Goal: Task Accomplishment & Management: Use online tool/utility

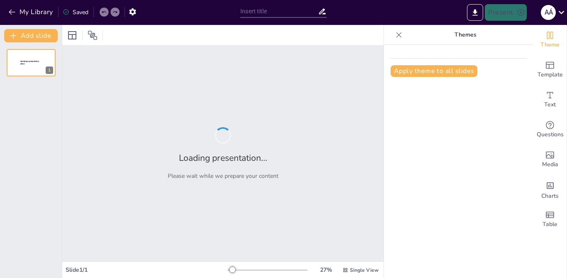
type input "Mastering the Past Continuous: Affirmative and Negative Forms Quiz"
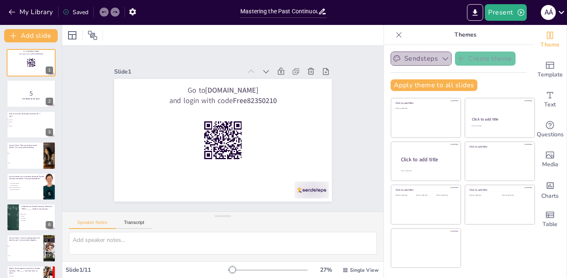
click at [442, 62] on icon "button" at bounding box center [446, 58] width 8 height 8
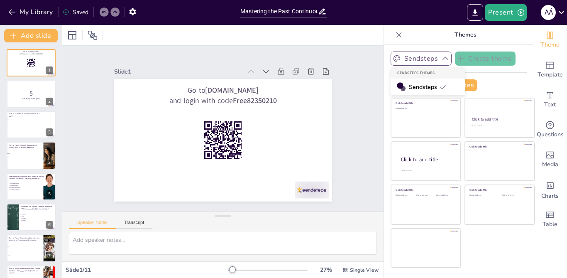
click at [397, 85] on div at bounding box center [400, 85] width 6 height 6
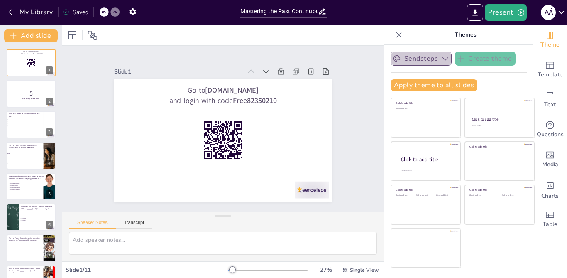
click at [432, 59] on button "Sendsteps" at bounding box center [421, 59] width 61 height 14
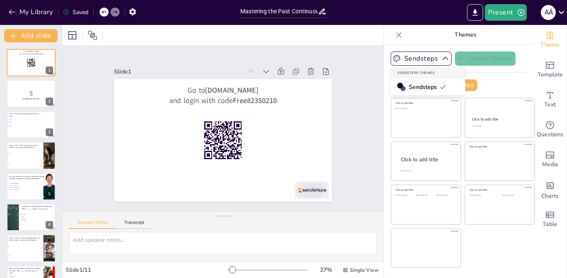
click at [441, 87] on icon at bounding box center [443, 87] width 5 height 4
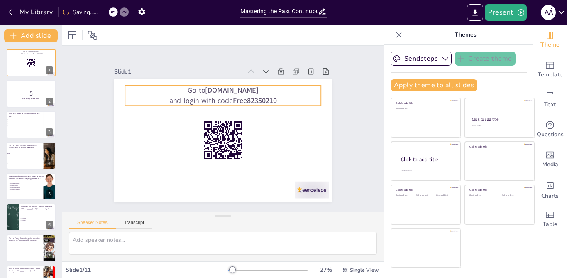
checkbox input "true"
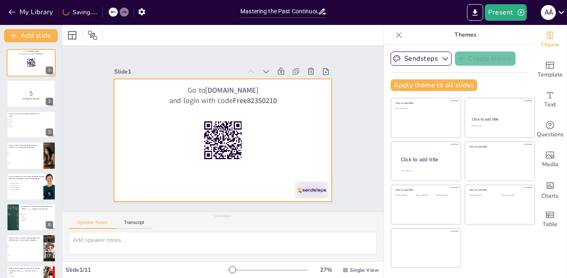
checkbox input "true"
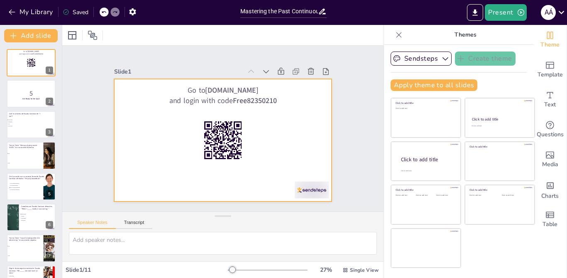
checkbox input "true"
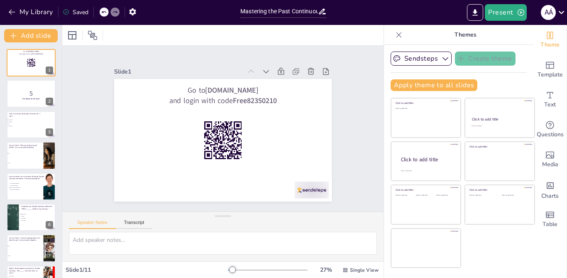
checkbox input "true"
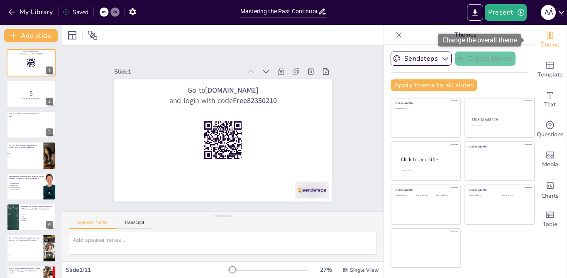
click at [546, 44] on span "Theme" at bounding box center [550, 44] width 19 height 9
checkbox input "true"
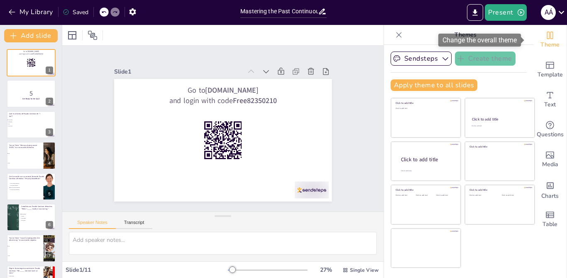
checkbox input "true"
click at [545, 39] on icon "Change the overall theme" at bounding box center [550, 35] width 10 height 10
checkbox input "true"
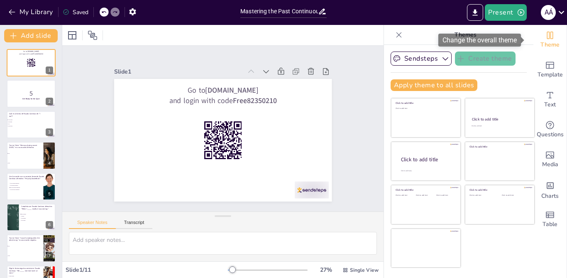
checkbox input "true"
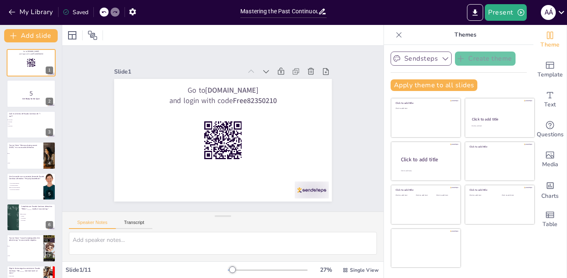
click at [429, 53] on button "Sendsteps" at bounding box center [421, 59] width 61 height 14
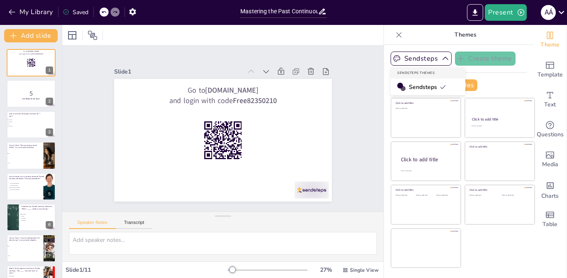
click at [349, 71] on div "Slide 1 Go to sendsteps.me and login with code Free82350210 Slide 2 5 Get Ready…" at bounding box center [222, 128] width 337 height 199
checkbox input "true"
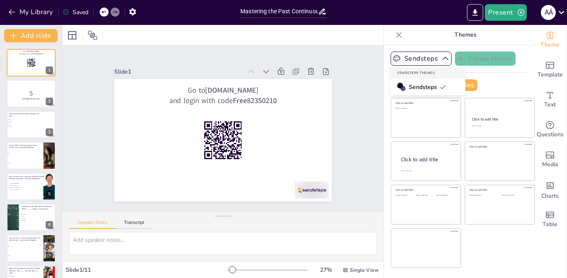
checkbox input "true"
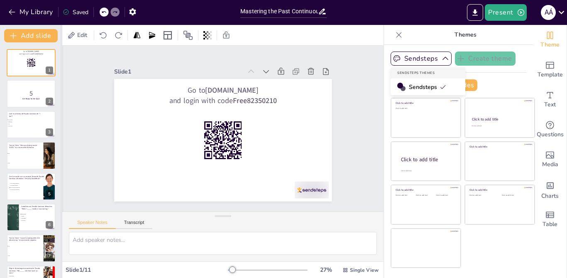
checkbox input "true"
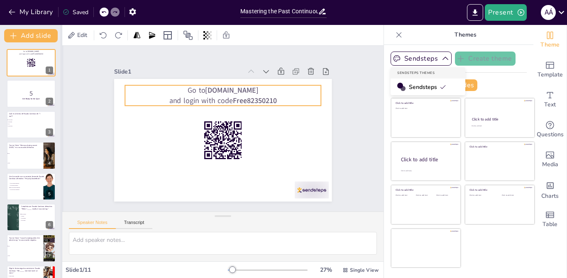
checkbox input "true"
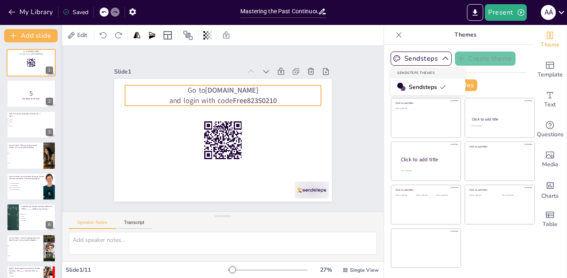
checkbox input "true"
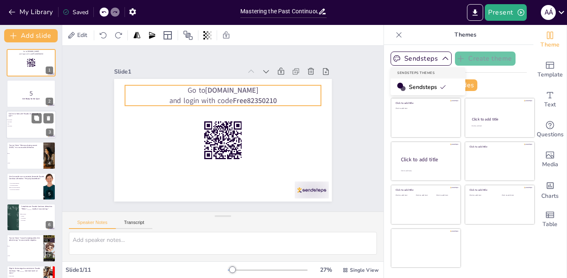
checkbox input "true"
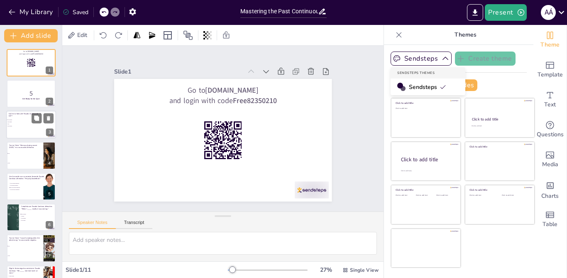
checkbox input "true"
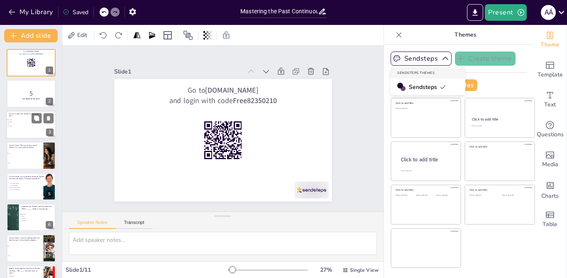
checkbox input "true"
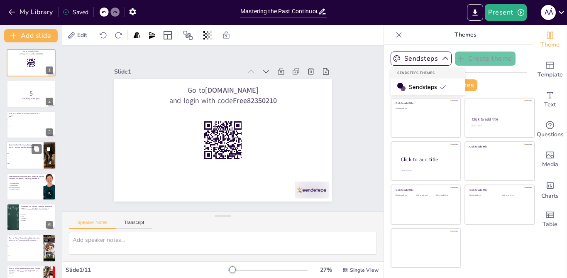
checkbox input "true"
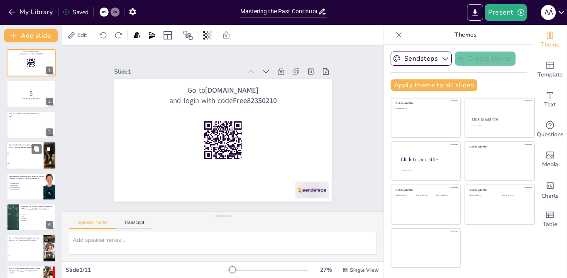
checkbox input "true"
click at [40, 162] on li "False" at bounding box center [24, 164] width 37 height 10
type textarea "The statement is true. "She was not playing soccer yesterday" is a correct nega…"
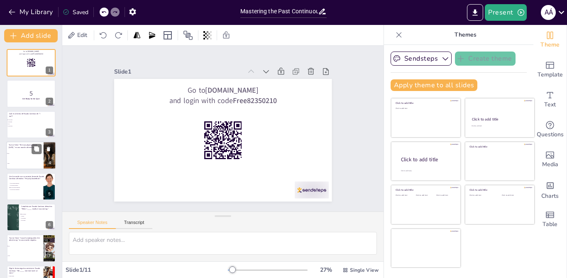
checkbox input "true"
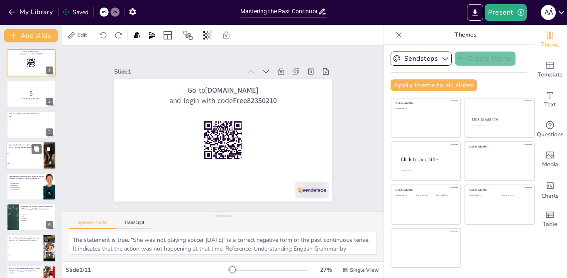
checkbox input "true"
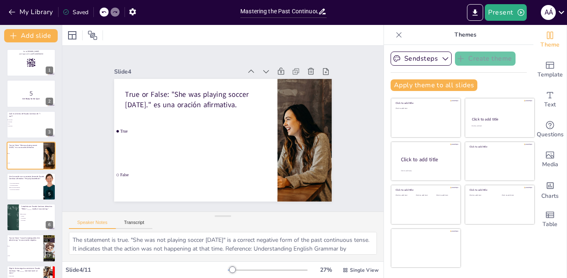
checkbox input "true"
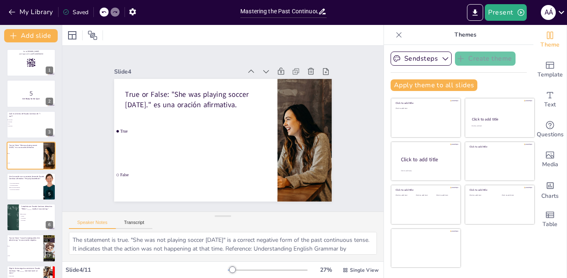
checkbox input "true"
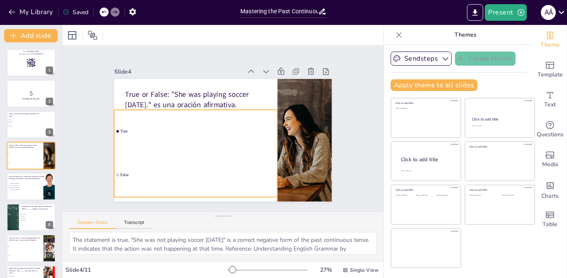
checkbox input "true"
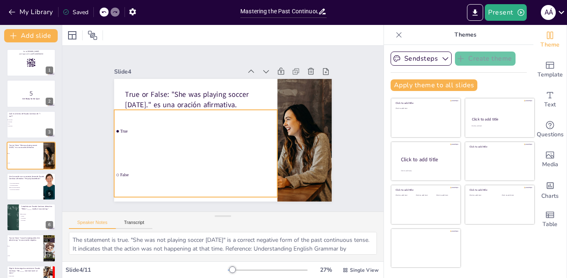
checkbox input "true"
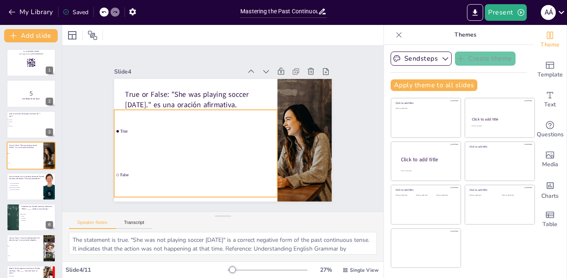
checkbox input "true"
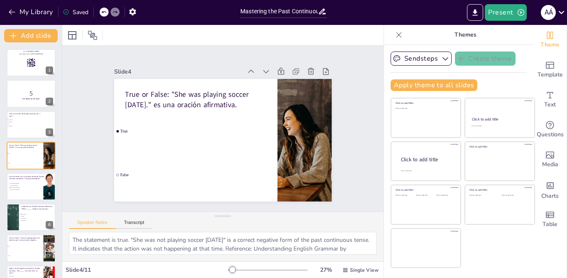
checkbox input "true"
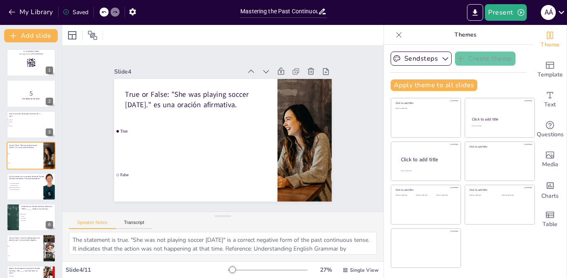
checkbox input "true"
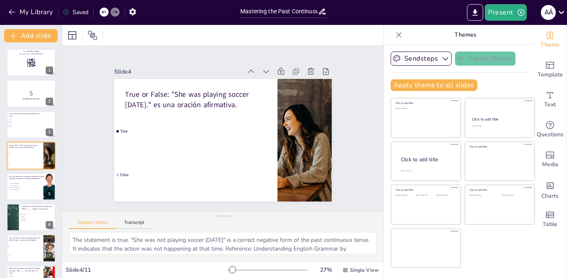
checkbox input "true"
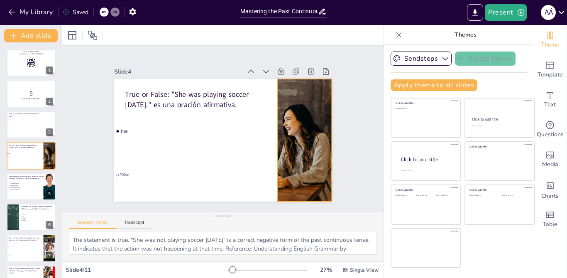
checkbox input "true"
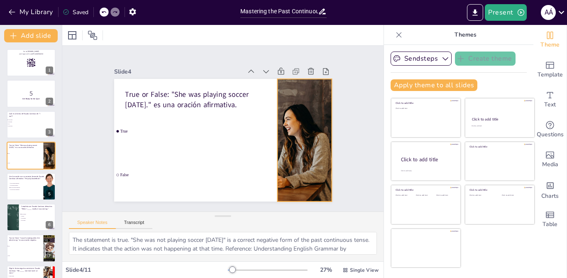
checkbox input "true"
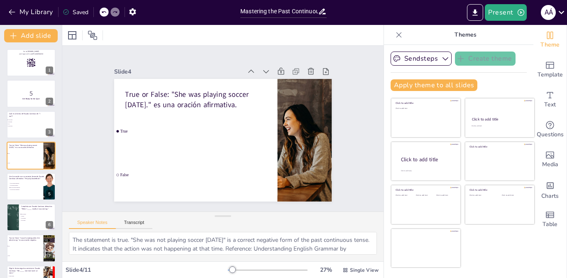
checkbox input "true"
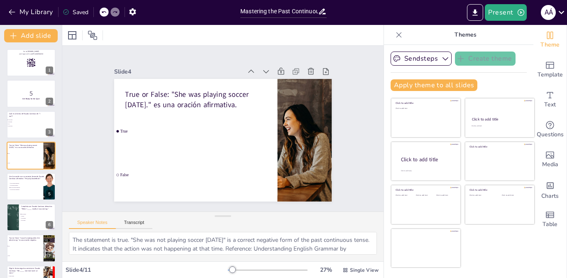
checkbox input "true"
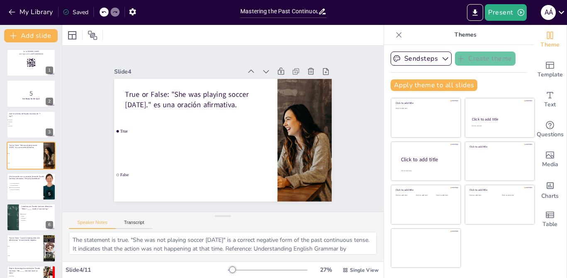
checkbox input "true"
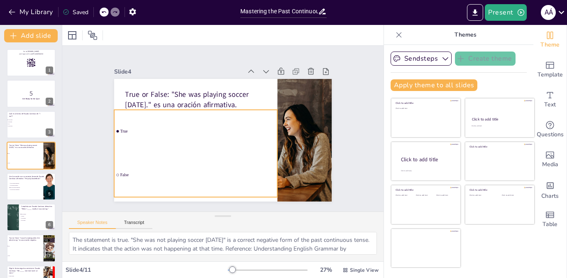
checkbox input "true"
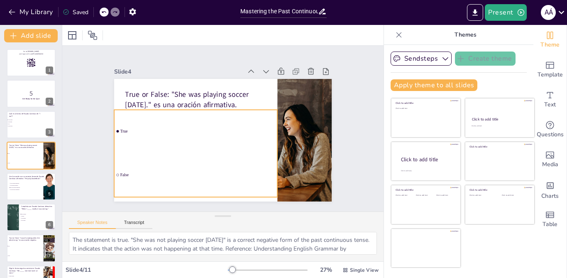
checkbox input "true"
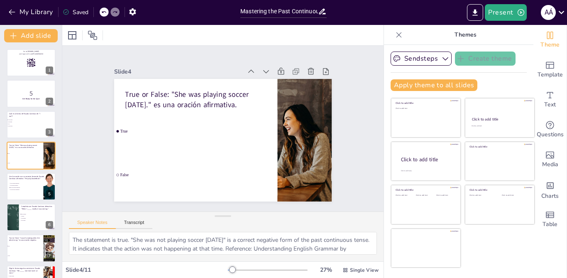
checkbox input "true"
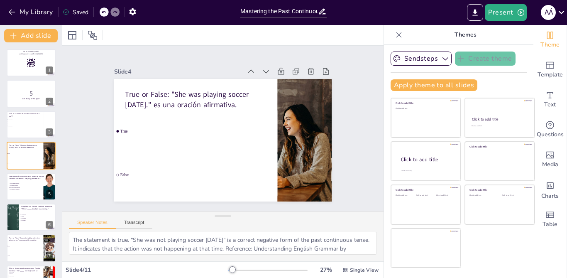
checkbox input "true"
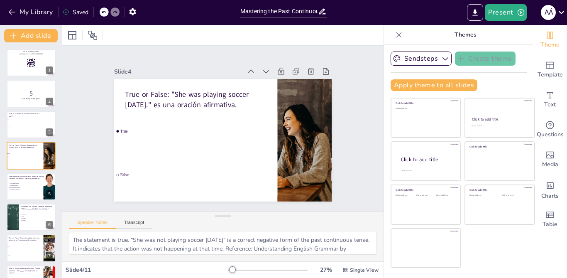
checkbox input "true"
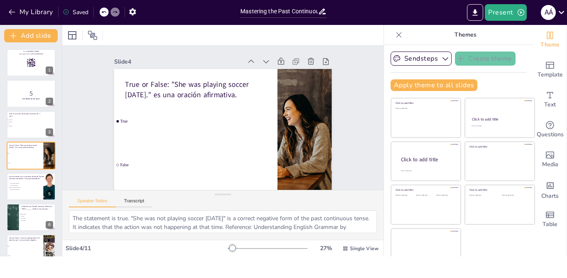
checkbox input "true"
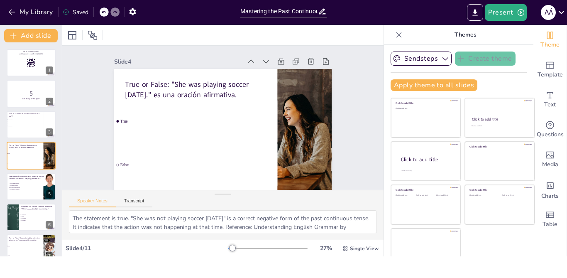
checkbox input "true"
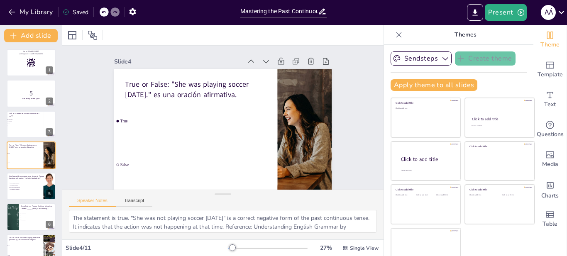
checkbox input "true"
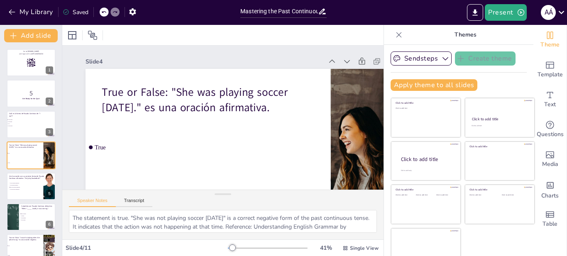
checkbox input "true"
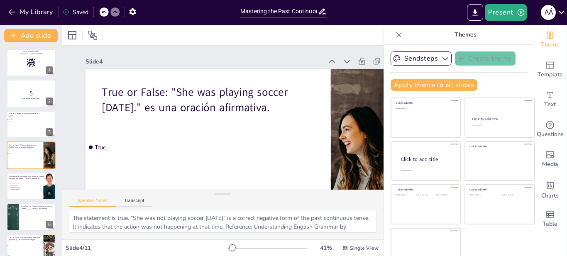
checkbox input "true"
click at [37, 190] on div at bounding box center [31, 186] width 50 height 28
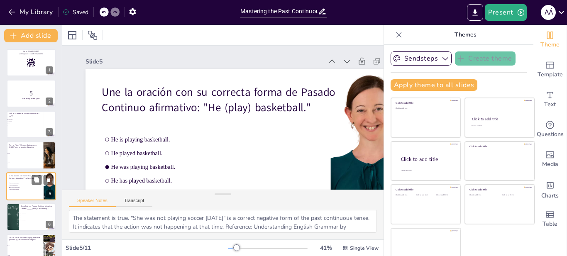
type textarea "The correct match is "He was playing basketball." This is the affirmative past …"
checkbox input "true"
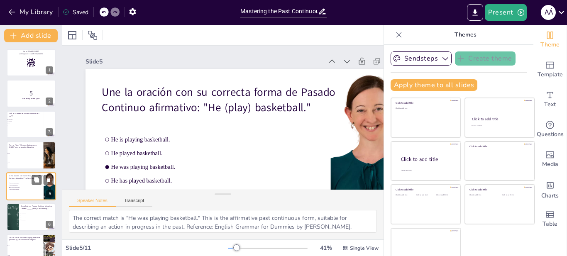
checkbox input "true"
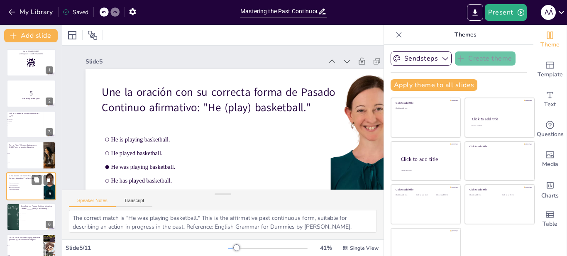
checkbox input "true"
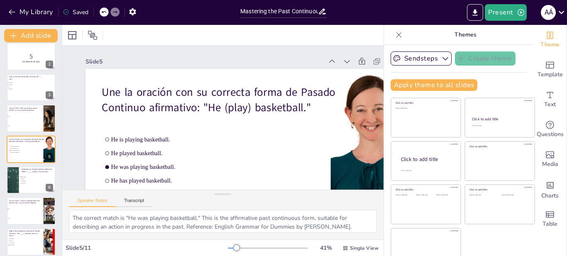
checkbox input "true"
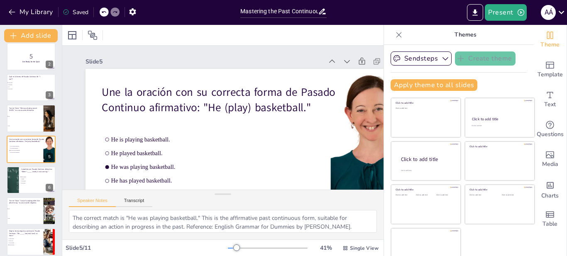
checkbox input "true"
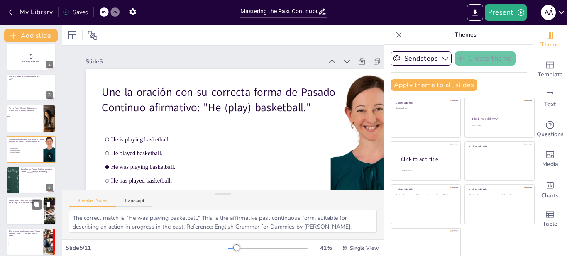
click at [30, 216] on li "False" at bounding box center [24, 219] width 37 height 10
type textarea "The statement is true. "I was not studying when the phone rang" correctly uses …"
checkbox input "true"
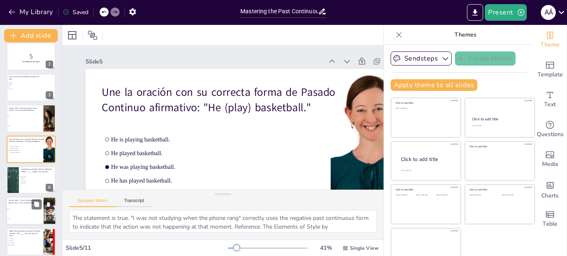
checkbox input "true"
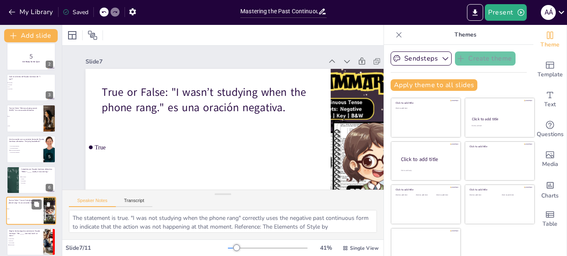
checkbox input "true"
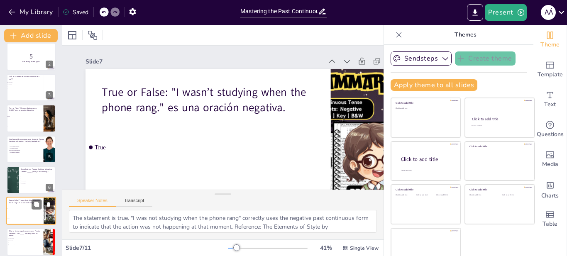
scroll to position [98, 0]
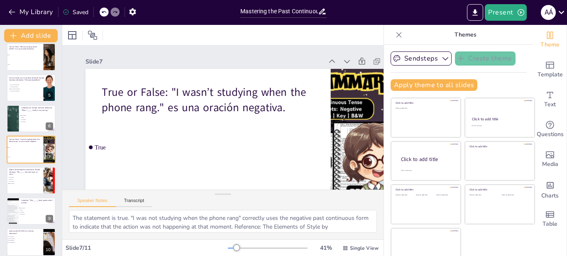
click at [231, 98] on p "True or False: "I wasn’t studying when the phone rang." es una oración negativa." at bounding box center [210, 98] width 215 height 53
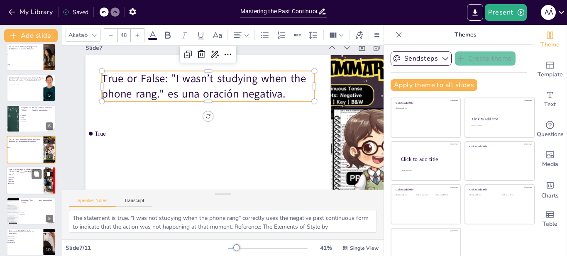
click at [20, 179] on li "did not eat" at bounding box center [19, 180] width 25 height 2
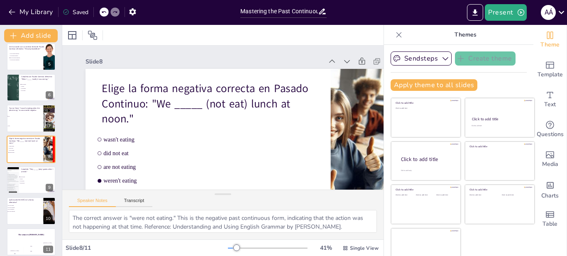
scroll to position [0, 59]
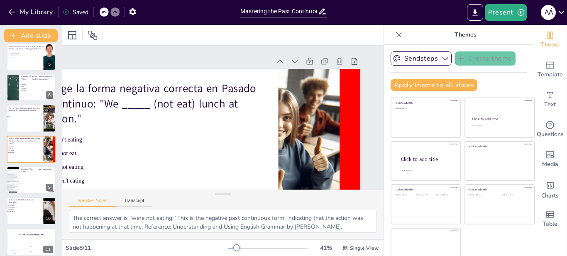
click at [258, 151] on div at bounding box center [188, 155] width 358 height 248
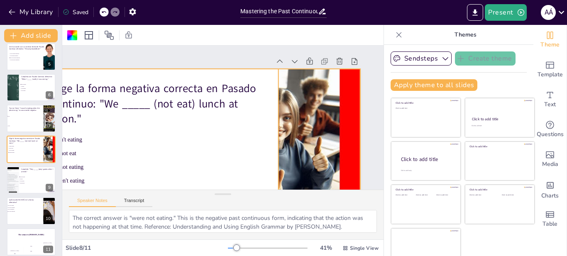
click at [305, 128] on div at bounding box center [314, 170] width 344 height 217
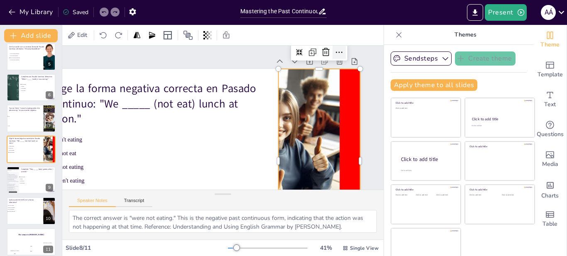
click at [347, 77] on icon at bounding box center [350, 78] width 7 height 2
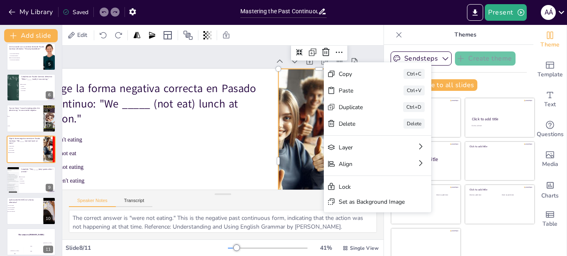
click at [240, 55] on div "Slide 1 Go to sendsteps.me and login with code Free82350210 Slide 2 5 Get Ready…" at bounding box center [193, 146] width 347 height 240
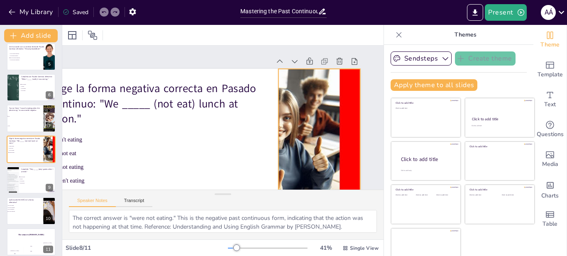
click at [314, 83] on div at bounding box center [308, 180] width 358 height 248
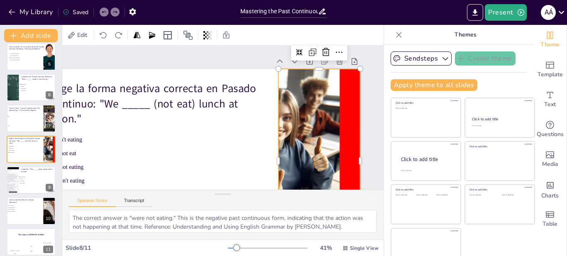
click at [312, 102] on div at bounding box center [314, 170] width 344 height 217
click at [231, 140] on div at bounding box center [192, 157] width 345 height 217
click at [231, 140] on div at bounding box center [192, 157] width 344 height 217
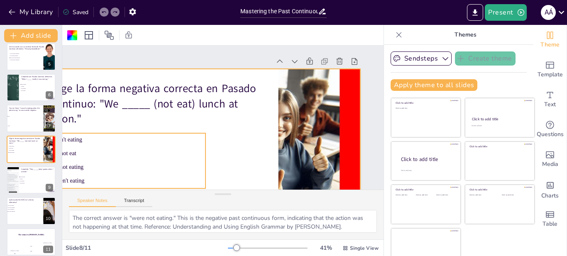
click at [82, 144] on li "wasn't eating" at bounding box center [122, 128] width 164 height 29
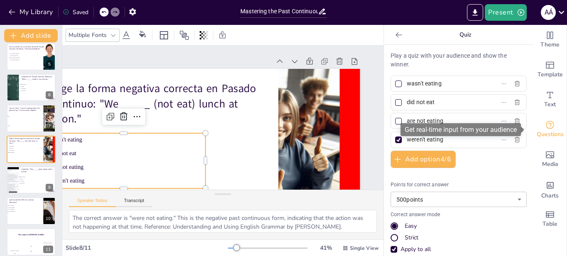
click at [547, 131] on span "Questions" at bounding box center [550, 134] width 27 height 9
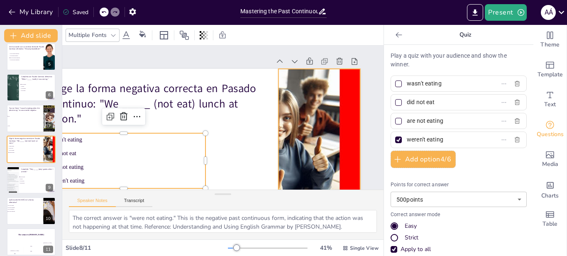
click at [303, 124] on div at bounding box center [314, 170] width 344 height 217
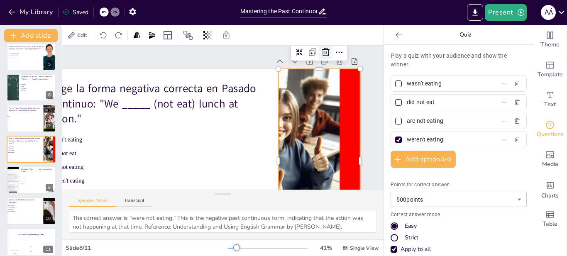
click at [327, 58] on icon at bounding box center [332, 63] width 11 height 11
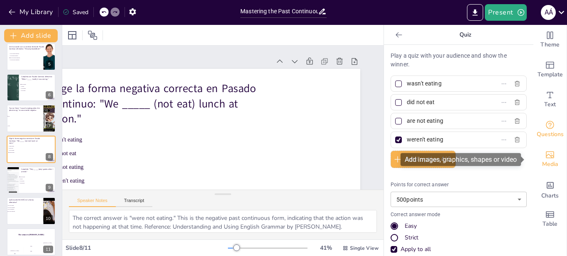
click at [545, 157] on icon "Add images, graphics, shapes or video" at bounding box center [550, 155] width 10 height 10
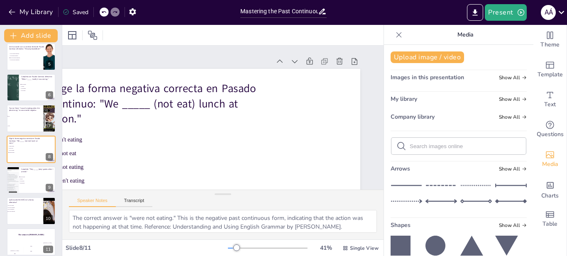
click at [396, 96] on span "My library" at bounding box center [404, 99] width 27 height 8
click at [505, 100] on span "Show All" at bounding box center [513, 99] width 28 height 6
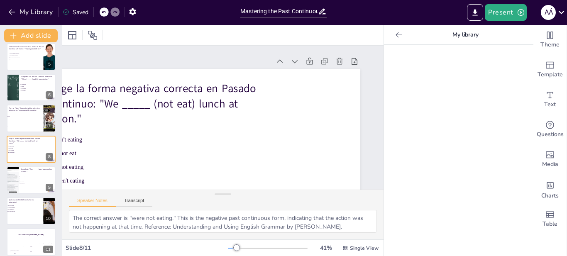
click at [392, 35] on div at bounding box center [398, 34] width 13 height 13
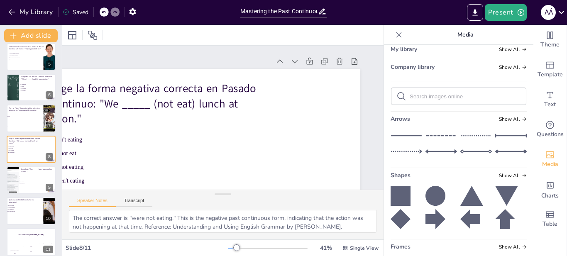
scroll to position [52, 0]
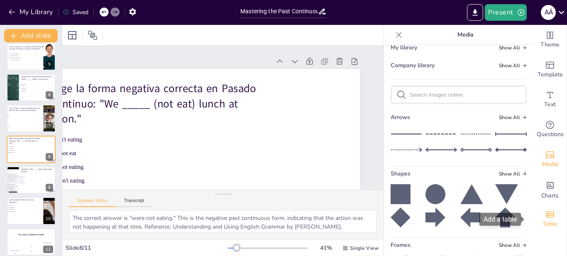
click at [546, 217] on icon "Add a table" at bounding box center [550, 214] width 8 height 6
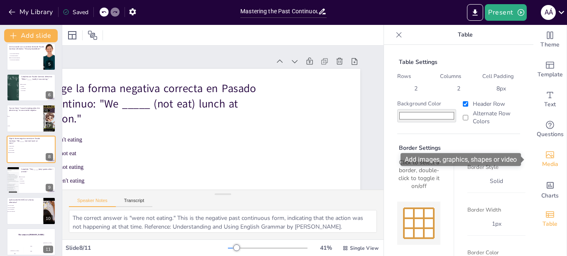
click at [542, 160] on span "Media" at bounding box center [550, 164] width 16 height 9
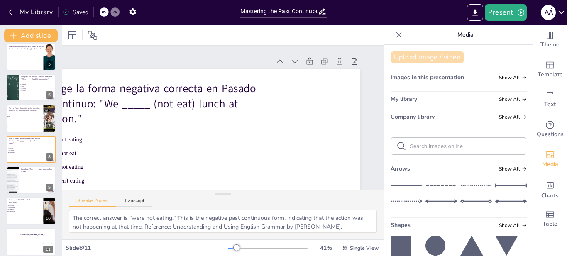
click at [408, 60] on button "Upload image / video" at bounding box center [428, 58] width 74 height 12
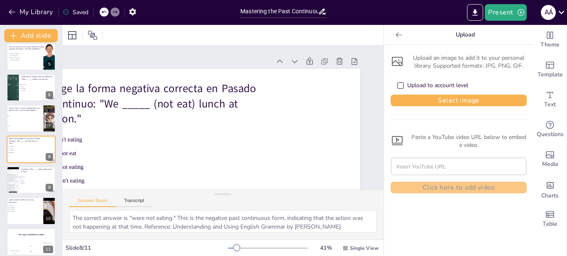
click at [418, 87] on div "Upload to account level" at bounding box center [437, 85] width 61 height 8
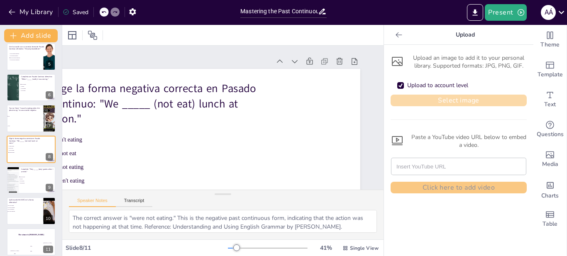
click at [435, 96] on button "Select image" at bounding box center [459, 101] width 136 height 12
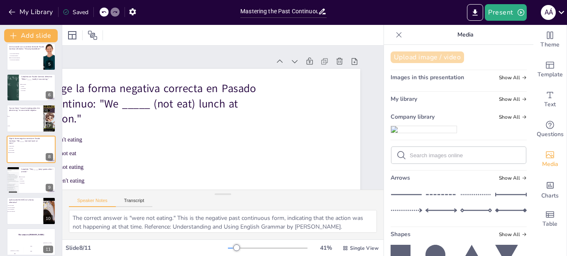
click at [433, 56] on button "Upload image / video" at bounding box center [428, 58] width 74 height 12
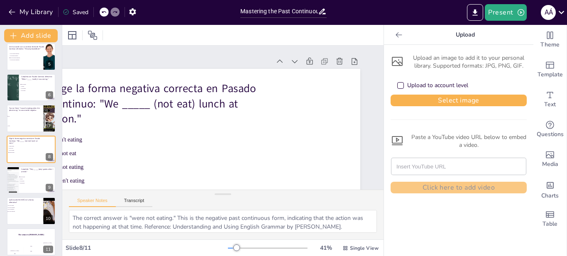
click at [435, 86] on div "Upload to account level" at bounding box center [437, 85] width 61 height 8
click at [430, 85] on div "Upload to account level" at bounding box center [437, 85] width 61 height 8
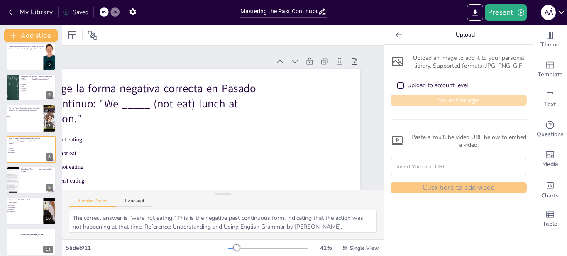
click at [436, 101] on button "Select image" at bounding box center [459, 101] width 136 height 12
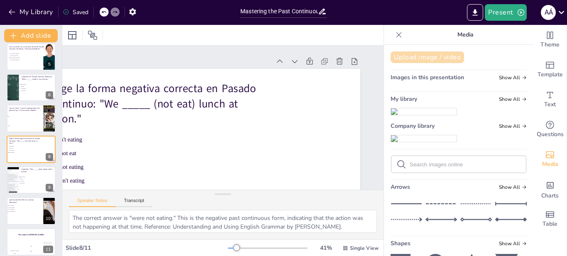
click at [426, 56] on button "Upload image / video" at bounding box center [428, 58] width 74 height 12
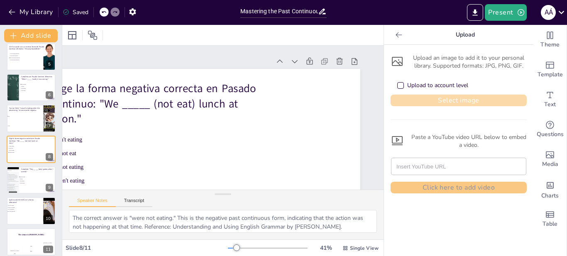
click at [423, 104] on button "Select image" at bounding box center [459, 101] width 136 height 12
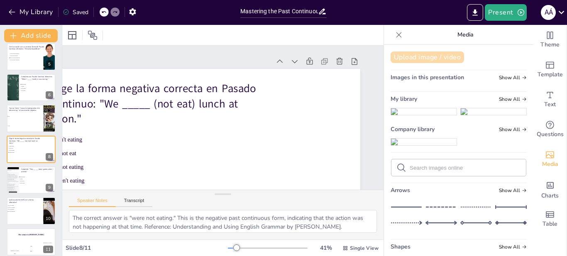
click at [425, 56] on button "Upload image / video" at bounding box center [428, 58] width 74 height 12
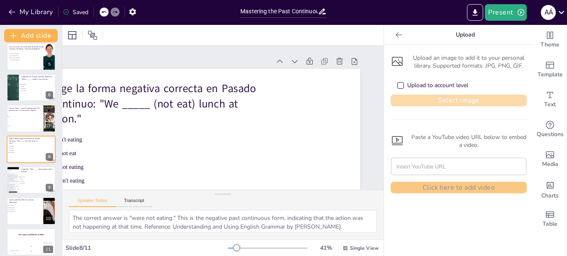
click at [432, 103] on button "Select image" at bounding box center [459, 101] width 136 height 12
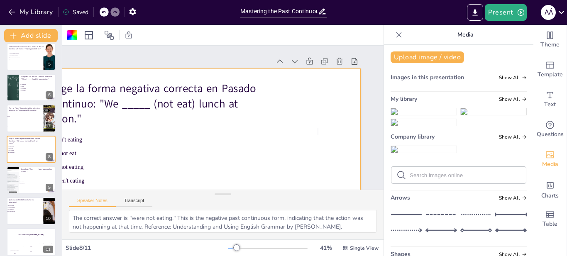
click at [318, 128] on div at bounding box center [192, 157] width 345 height 217
click at [220, 55] on div "Slide 1 Go to sendsteps.me and login with code Free82350210 Slide 2 5 Get Ready…" at bounding box center [193, 146] width 347 height 240
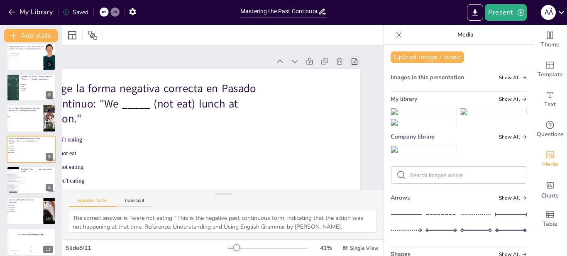
click at [355, 71] on icon at bounding box center [359, 75] width 9 height 9
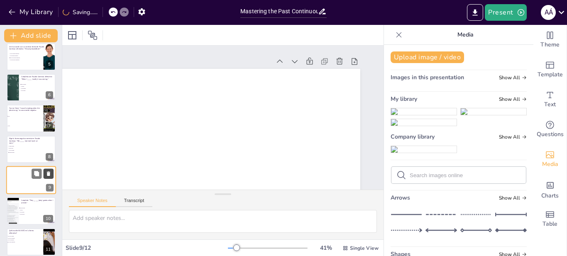
click at [47, 176] on icon at bounding box center [49, 174] width 6 height 6
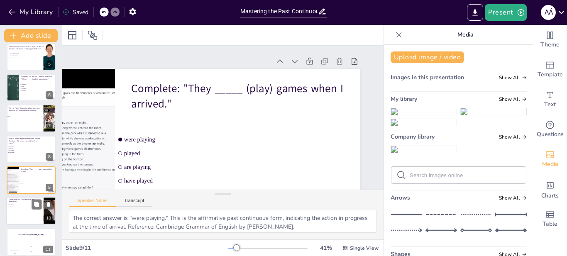
click at [24, 211] on span "She wasn't dancing." at bounding box center [18, 211] width 23 height 1
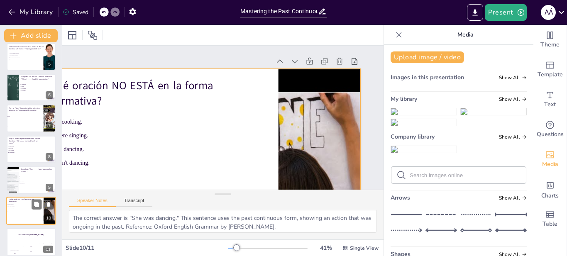
scroll to position [136, 0]
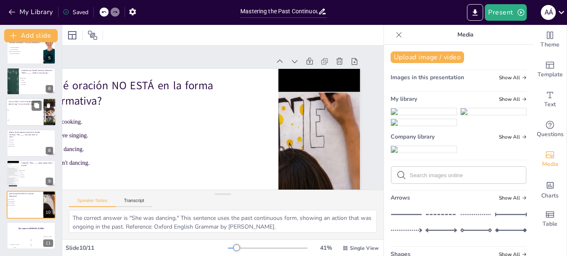
click at [19, 121] on li "False" at bounding box center [24, 120] width 37 height 10
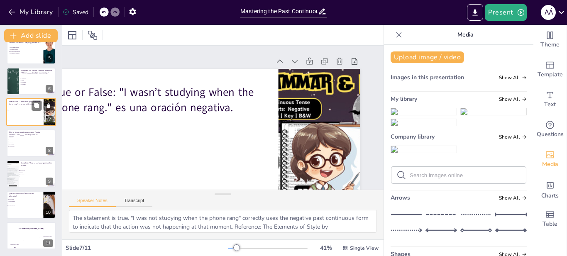
scroll to position [98, 0]
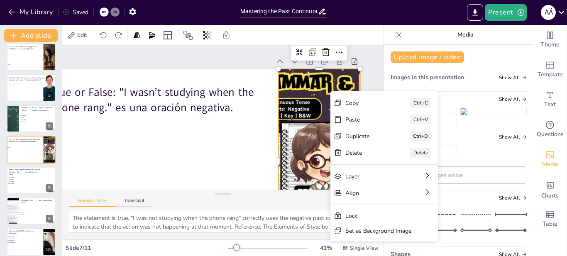
click at [229, 52] on div "Slide 1 Go to sendsteps.me and login with code Free82350210 Slide 2 5 Get Ready…" at bounding box center [193, 146] width 347 height 240
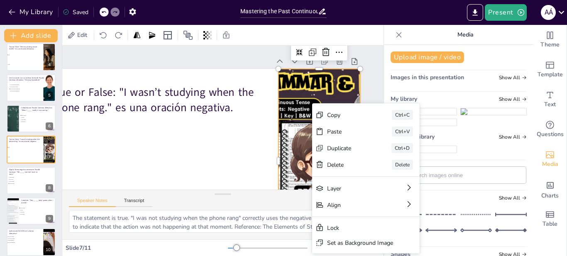
click at [238, 59] on div "Slide 7" at bounding box center [158, 54] width 237 height 33
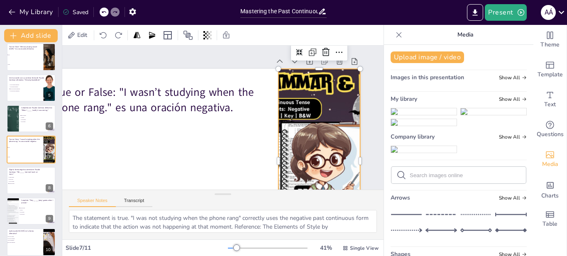
drag, startPoint x: 424, startPoint y: 206, endPoint x: 336, endPoint y: 160, distance: 99.0
click at [336, 160] on div "Document fonts Akatab Recently used Mulish Akatab Popular fonts Lato Montserrat…" at bounding box center [283, 140] width 567 height 231
click at [340, 59] on icon at bounding box center [345, 64] width 11 height 11
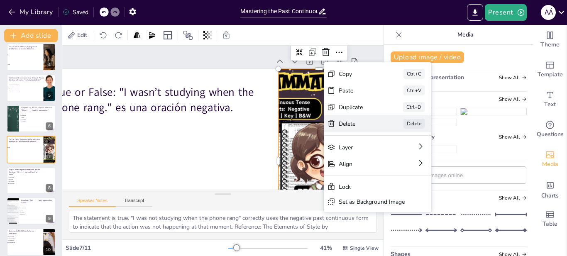
click at [379, 178] on div "Delete Delete" at bounding box center [433, 192] width 109 height 28
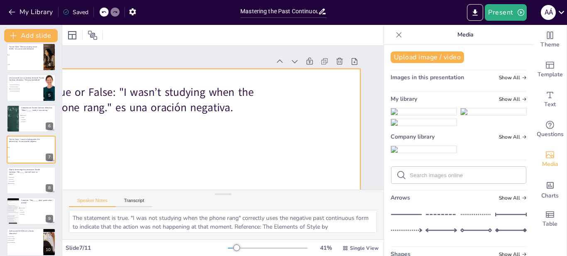
click at [314, 111] on div at bounding box center [192, 157] width 344 height 217
click at [427, 126] on img at bounding box center [424, 122] width 66 height 7
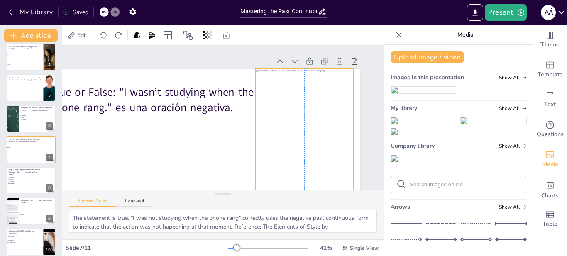
drag, startPoint x: 201, startPoint y: 138, endPoint x: 312, endPoint y: 118, distance: 111.9
click at [312, 118] on div at bounding box center [304, 142] width 98 height 147
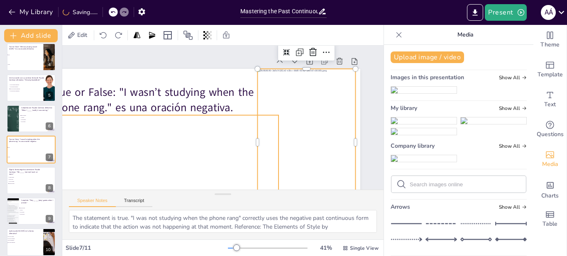
click at [234, 130] on li "True" at bounding box center [153, 141] width 251 height 90
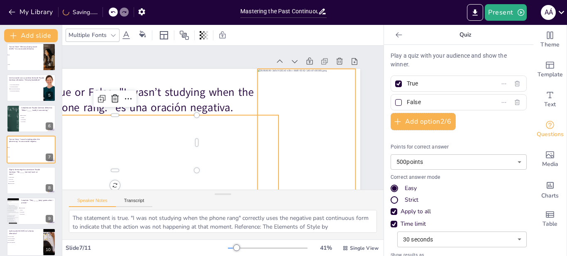
drag, startPoint x: 314, startPoint y: 119, endPoint x: 330, endPoint y: 123, distance: 17.0
click at [330, 123] on div at bounding box center [307, 142] width 98 height 147
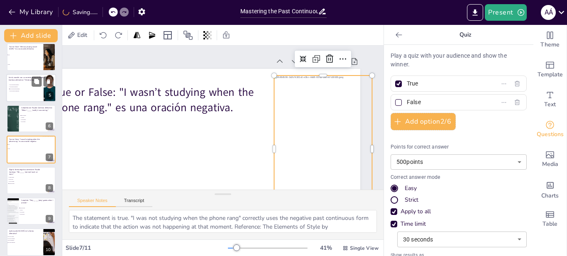
click at [21, 89] on span "He was playing basketball." at bounding box center [21, 88] width 23 height 1
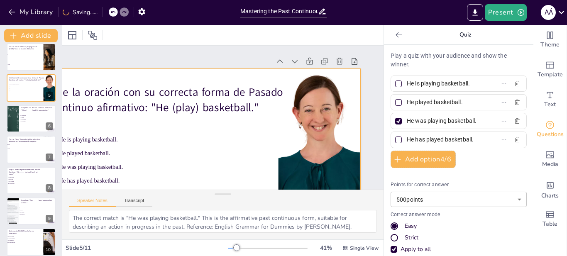
scroll to position [37, 0]
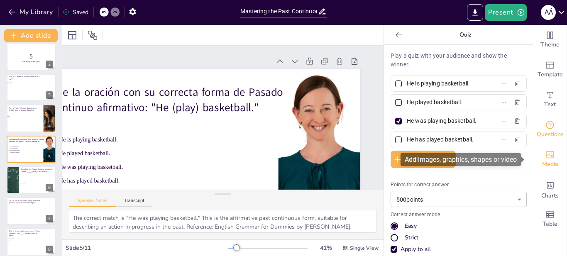
click at [543, 160] on span "Media" at bounding box center [550, 164] width 16 height 9
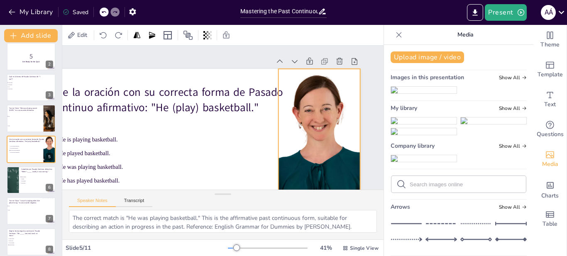
click at [304, 137] on div at bounding box center [314, 171] width 178 height 200
click at [327, 58] on icon at bounding box center [332, 63] width 11 height 11
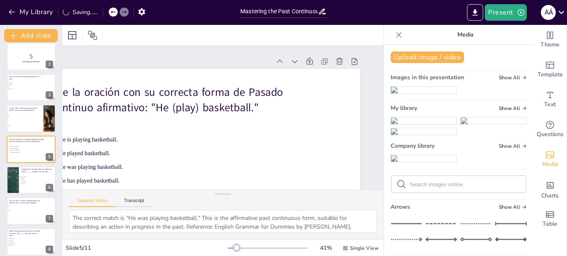
click at [485, 124] on img at bounding box center [494, 121] width 66 height 7
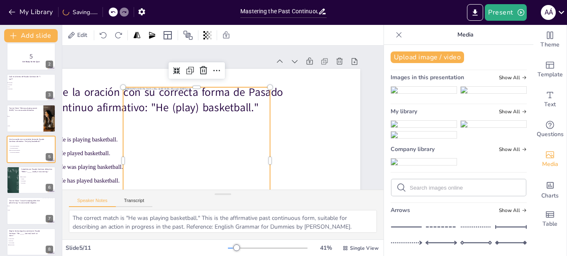
drag, startPoint x: 264, startPoint y: 161, endPoint x: 216, endPoint y: 159, distance: 48.6
click at [216, 159] on div "Une la oración con su correcta forma de Pasado Continuo afirmativo: "He (play) …" at bounding box center [192, 157] width 344 height 217
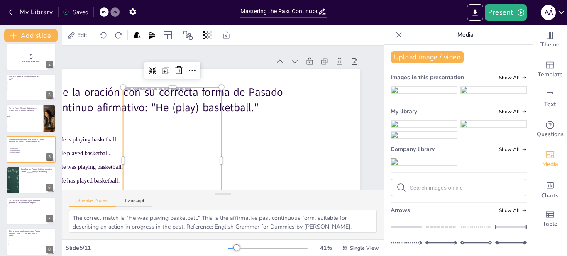
click at [132, 158] on div at bounding box center [196, 160] width 147 height 147
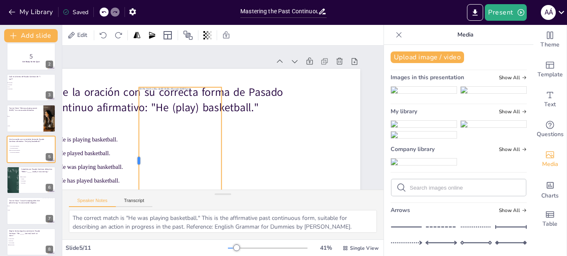
drag, startPoint x: 116, startPoint y: 159, endPoint x: 178, endPoint y: 157, distance: 61.9
click at [141, 159] on div "Une la oración con su correcta forma de Pasado Continuo afirmativo: "He (play) …" at bounding box center [196, 161] width 327 height 184
drag, startPoint x: 216, startPoint y: 159, endPoint x: 190, endPoint y: 156, distance: 25.5
click at [232, 161] on div at bounding box center [221, 160] width 22 height 147
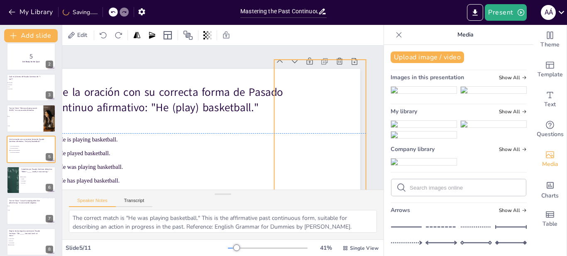
drag, startPoint x: 190, startPoint y: 156, endPoint x: 316, endPoint y: 146, distance: 126.2
click at [316, 146] on div at bounding box center [323, 133] width 147 height 147
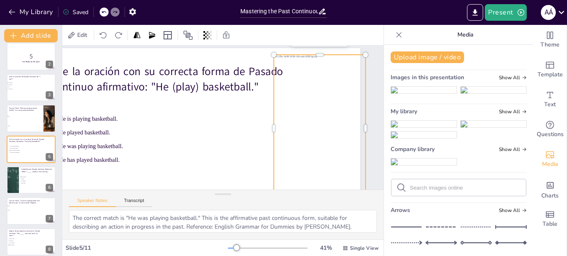
scroll to position [26, 59]
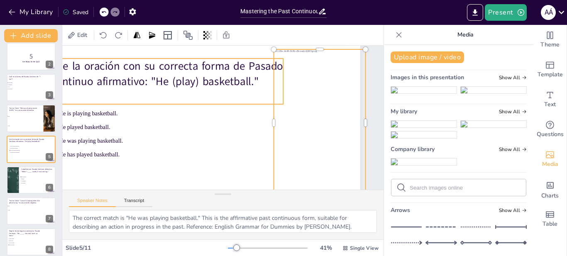
click at [240, 69] on p "Une la oración con su correcta forma de Pasado Continuo afirmativo: "He (play) …" at bounding box center [172, 68] width 236 height 55
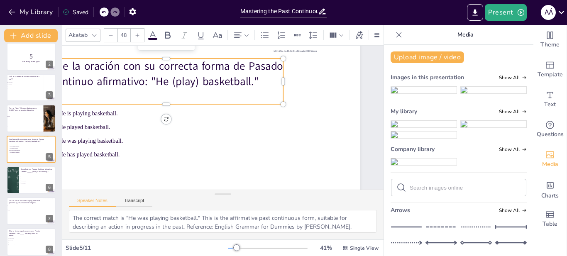
click at [240, 69] on p "Une la oración con su correcta forma de Pasado Continuo afirmativo: "He (play) …" at bounding box center [166, 74] width 234 height 31
click at [240, 69] on p "Une la oración con su correcta forma de Pasado Continuo afirmativo: "He (play) …" at bounding box center [172, 68] width 236 height 55
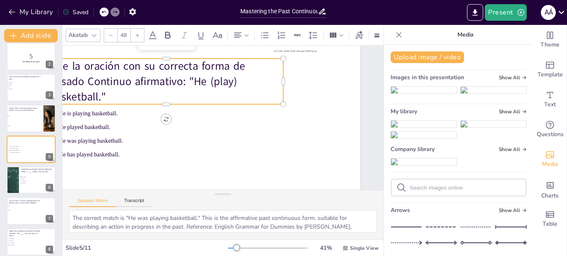
scroll to position [18, 59]
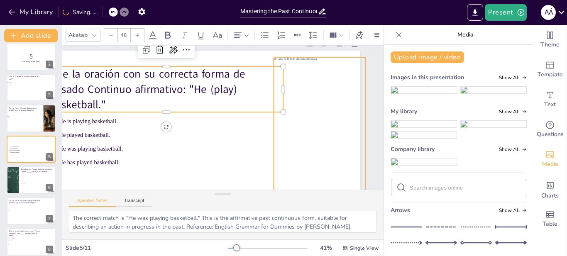
drag, startPoint x: 304, startPoint y: 139, endPoint x: 202, endPoint y: 134, distance: 101.4
click at [292, 132] on div at bounding box center [322, 130] width 147 height 147
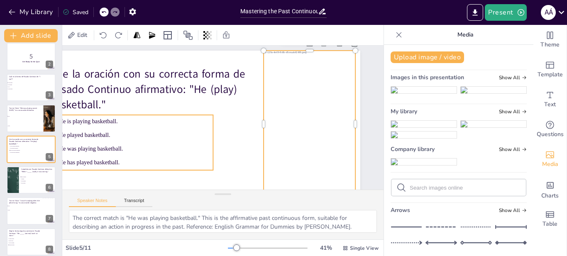
click at [202, 134] on span "He played basketball." at bounding box center [133, 126] width 152 height 22
click at [235, 144] on div at bounding box center [196, 143] width 327 height 184
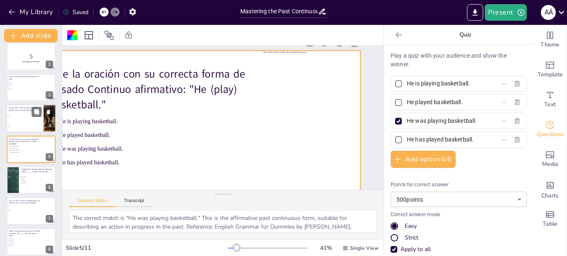
click at [34, 120] on li "True" at bounding box center [24, 117] width 37 height 10
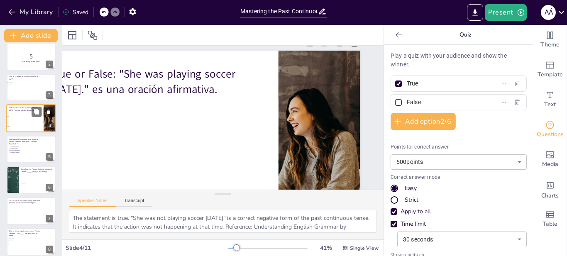
scroll to position [0, 59]
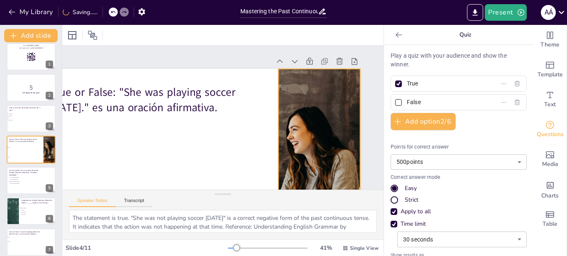
click at [329, 113] on div at bounding box center [320, 161] width 184 height 184
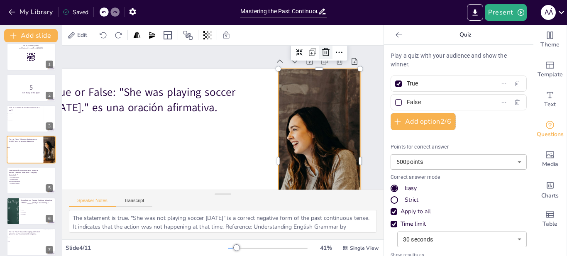
click at [322, 54] on icon at bounding box center [325, 52] width 7 height 8
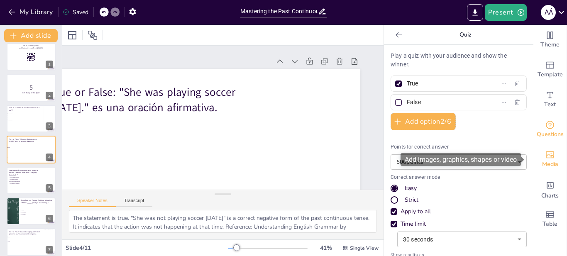
click at [545, 159] on icon "Add images, graphics, shapes or video" at bounding box center [550, 155] width 10 height 10
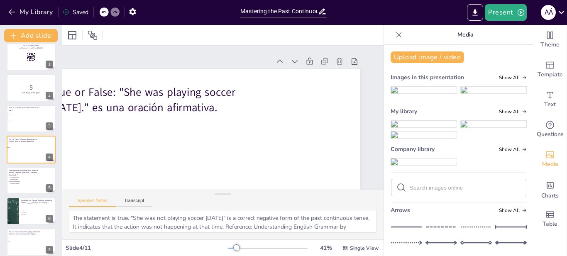
click at [429, 128] on img at bounding box center [424, 124] width 66 height 7
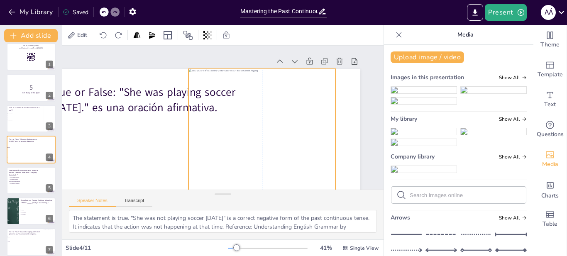
drag, startPoint x: 201, startPoint y: 147, endPoint x: 324, endPoint y: 130, distance: 124.6
click at [283, 127] on div at bounding box center [260, 147] width 162 height 162
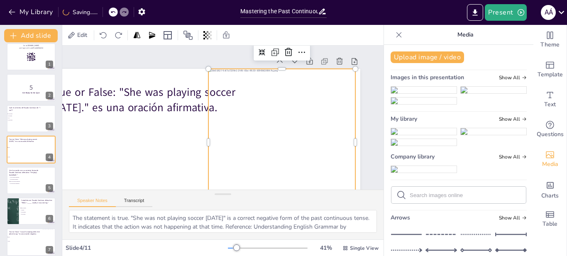
click at [349, 140] on div at bounding box center [257, 173] width 206 height 206
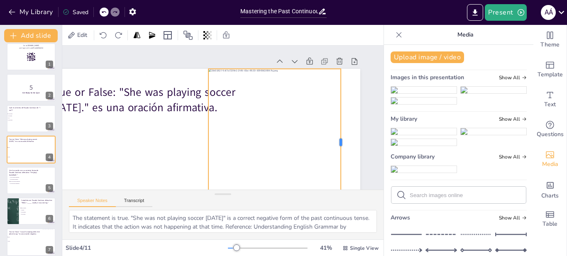
drag, startPoint x: 349, startPoint y: 143, endPoint x: 226, endPoint y: 137, distance: 123.5
click at [328, 143] on div "True or False: "She was playing soccer yesterday." es una oración afirmativa. T…" at bounding box center [196, 161] width 327 height 184
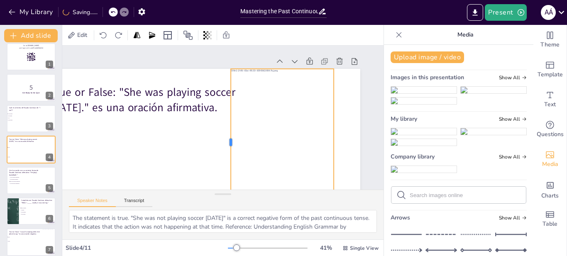
drag, startPoint x: 202, startPoint y: 142, endPoint x: 300, endPoint y: 139, distance: 98.5
click at [230, 151] on div "True or False: "She was playing soccer yesterday." es una oración afirmativa. T…" at bounding box center [192, 157] width 345 height 217
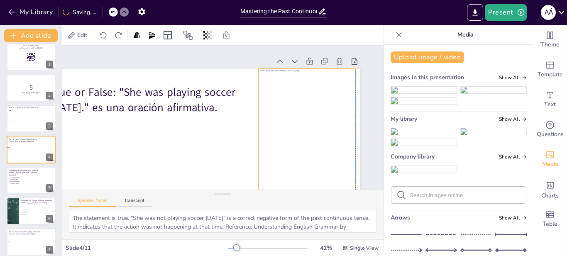
drag, startPoint x: 300, startPoint y: 139, endPoint x: 222, endPoint y: 136, distance: 78.1
click at [275, 136] on div at bounding box center [301, 151] width 162 height 162
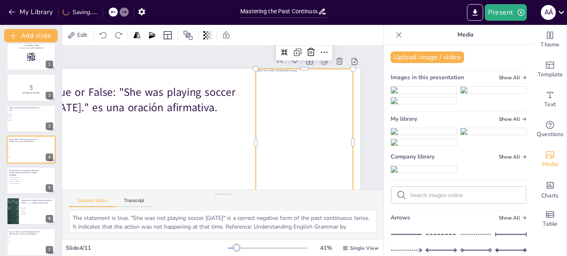
click at [204, 136] on li "True" at bounding box center [155, 147] width 245 height 64
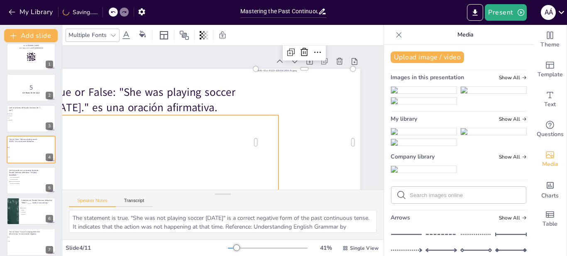
click at [224, 98] on p "True or False: "She was playing soccer [DATE]." es una oración afirmativa." at bounding box center [158, 93] width 215 height 53
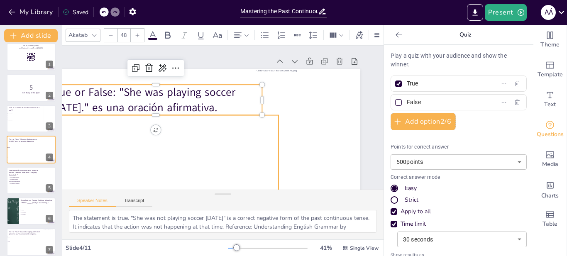
click at [243, 142] on li "True" at bounding box center [155, 147] width 245 height 64
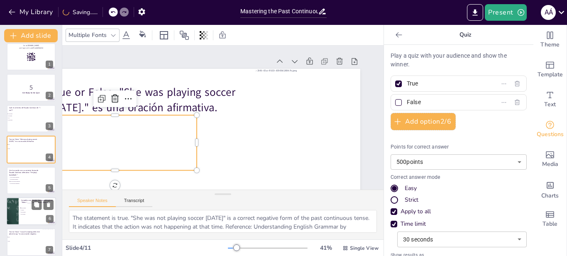
click at [33, 215] on li "has walked" at bounding box center [32, 214] width 25 height 2
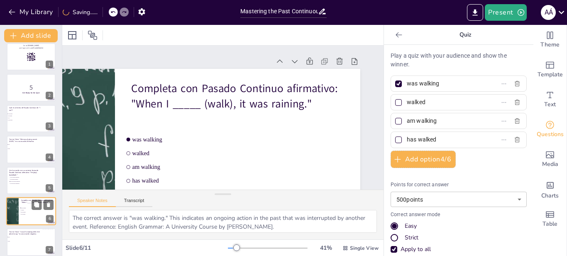
scroll to position [68, 0]
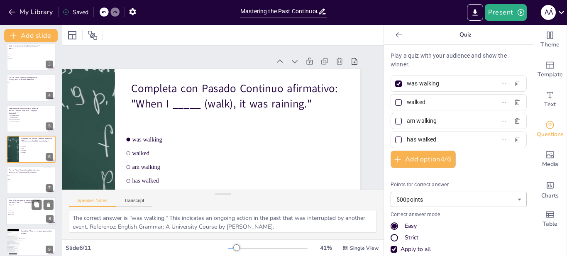
click at [33, 215] on div at bounding box center [31, 211] width 50 height 28
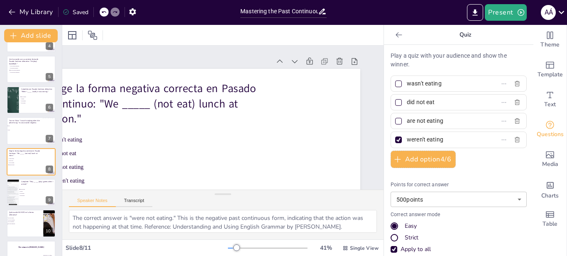
scroll to position [136, 0]
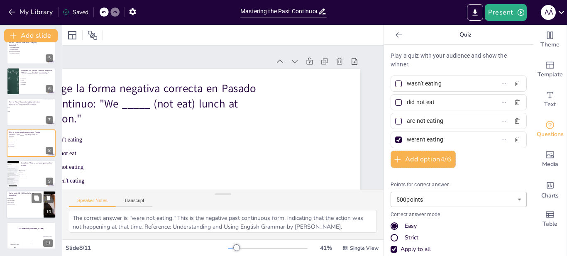
click at [28, 206] on div at bounding box center [31, 205] width 50 height 28
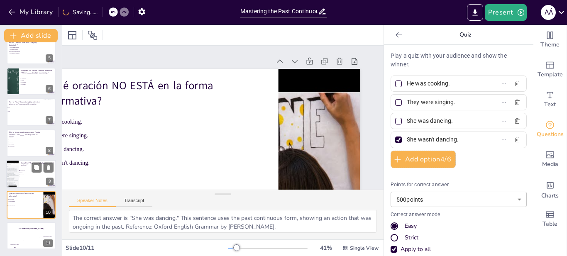
click at [15, 178] on div at bounding box center [13, 174] width 50 height 28
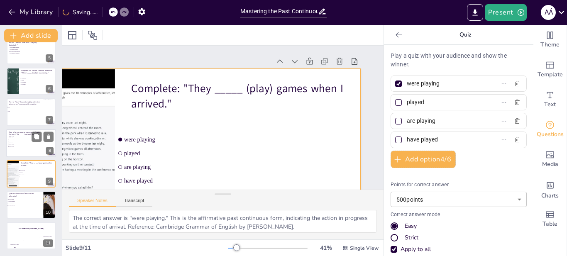
click at [32, 129] on div "Go to sendsteps.me and login with code Free82350210 1 5 Get Ready for the Quiz!…" at bounding box center [31, 81] width 62 height 336
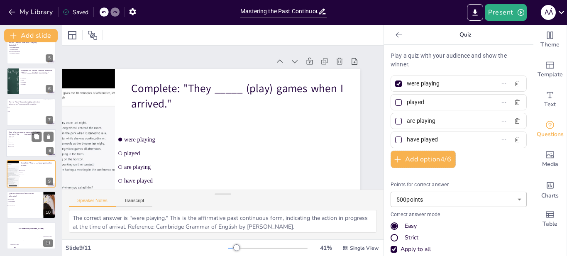
click at [17, 145] on span "are not eating" at bounding box center [20, 144] width 23 height 1
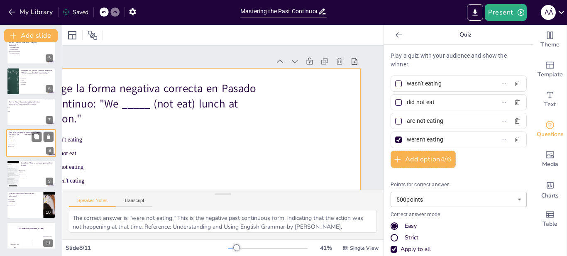
scroll to position [130, 0]
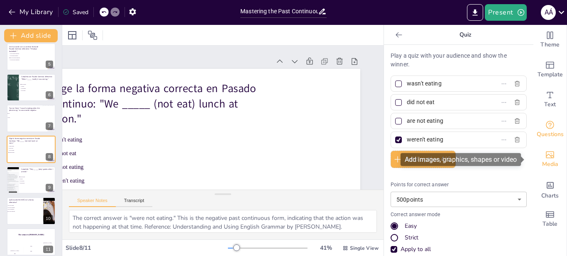
click at [553, 166] on div "Media" at bounding box center [550, 160] width 33 height 30
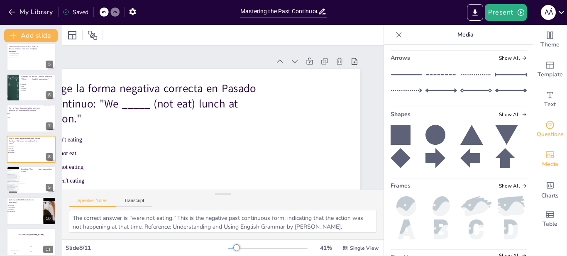
scroll to position [136, 0]
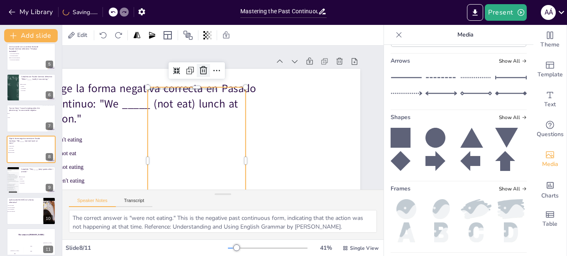
click at [203, 71] on icon at bounding box center [208, 69] width 11 height 11
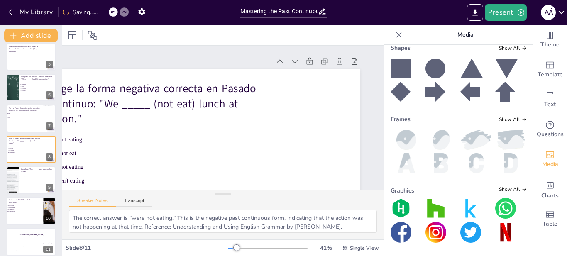
scroll to position [282, 0]
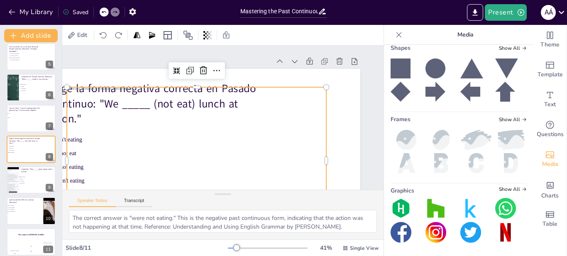
scroll to position [314, 0]
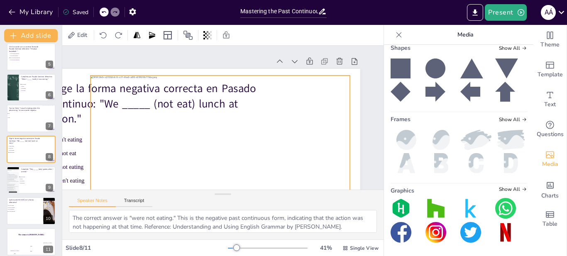
drag, startPoint x: 281, startPoint y: 141, endPoint x: 308, endPoint y: 128, distance: 30.3
click at [308, 128] on div at bounding box center [217, 149] width 274 height 174
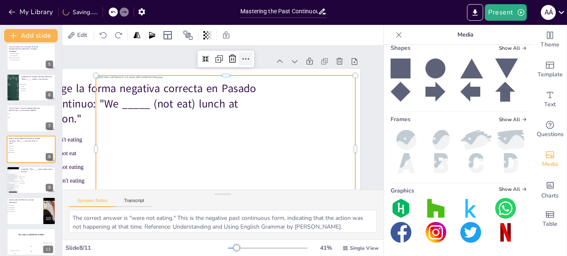
click at [241, 57] on icon at bounding box center [246, 59] width 10 height 10
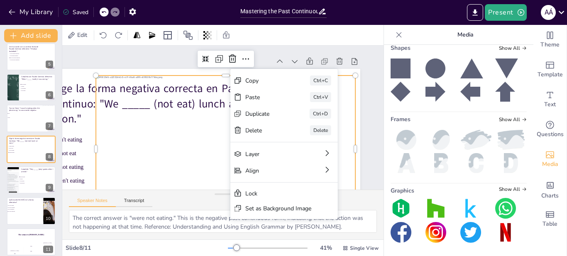
click at [182, 130] on div at bounding box center [223, 150] width 274 height 174
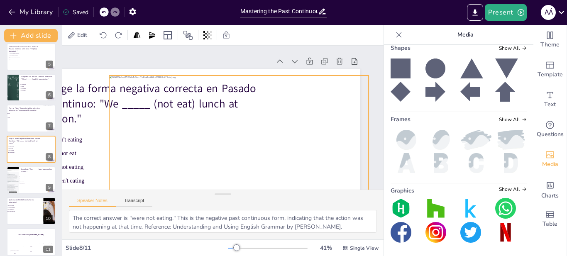
drag, startPoint x: 182, startPoint y: 130, endPoint x: 185, endPoint y: 122, distance: 9.2
click at [185, 122] on div at bounding box center [236, 150] width 274 height 173
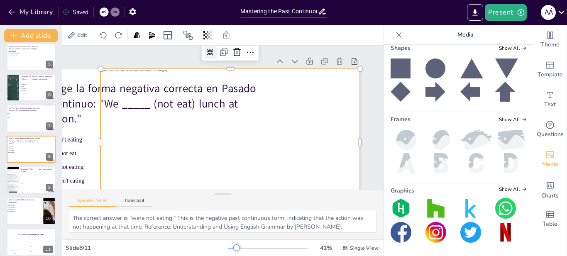
click at [210, 47] on div at bounding box center [217, 51] width 15 height 15
click at [213, 53] on icon at bounding box center [216, 50] width 7 height 7
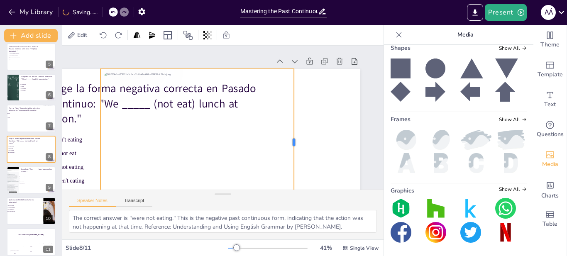
drag, startPoint x: 355, startPoint y: 142, endPoint x: 281, endPoint y: 141, distance: 73.9
click at [281, 141] on div "Elige la forma negativa correcta en Pasado Continuo: "We _____ (not eat) lunch …" at bounding box center [177, 96] width 217 height 345
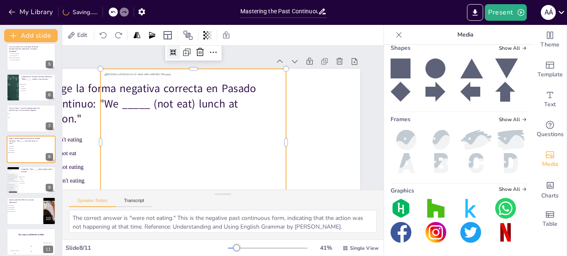
drag, startPoint x: 281, startPoint y: 142, endPoint x: 187, endPoint y: 141, distance: 93.5
click at [187, 141] on div "Elige la forma negativa correcta en Pasado Continuo: "We _____ (not eat) lunch …" at bounding box center [192, 157] width 344 height 217
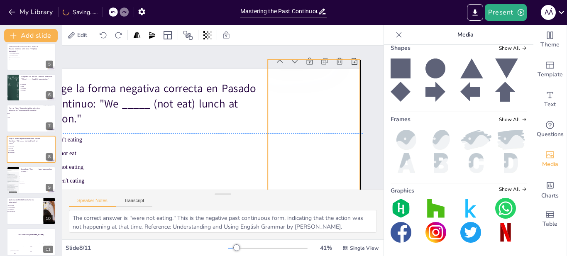
drag, startPoint x: 152, startPoint y: 141, endPoint x: 306, endPoint y: 134, distance: 153.4
click at [306, 134] on div at bounding box center [311, 143] width 107 height 156
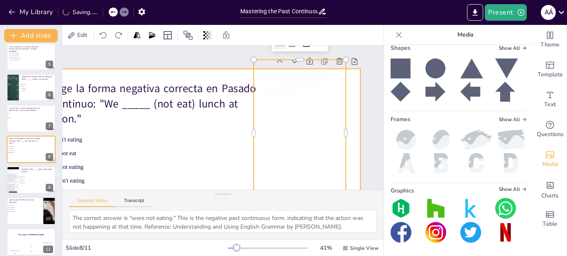
click at [204, 135] on div at bounding box center [196, 161] width 327 height 184
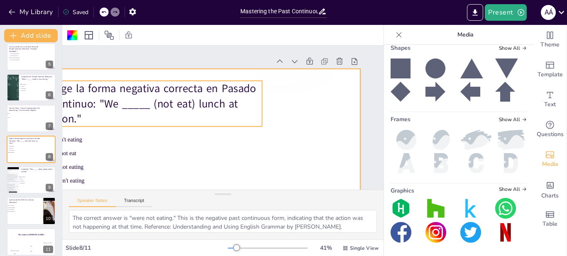
click at [216, 118] on p "Elige la forma negativa correcta en Pasado Continuo: "We _____ (not eat) lunch …" at bounding box center [155, 104] width 213 height 46
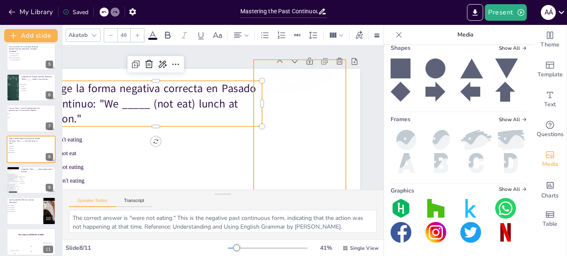
click at [304, 181] on div at bounding box center [297, 141] width 107 height 156
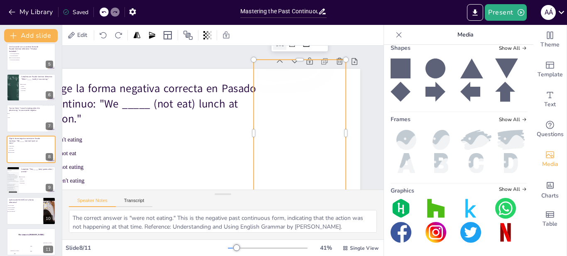
click at [304, 167] on div at bounding box center [297, 141] width 107 height 156
click at [307, 145] on icon at bounding box center [311, 149] width 8 height 8
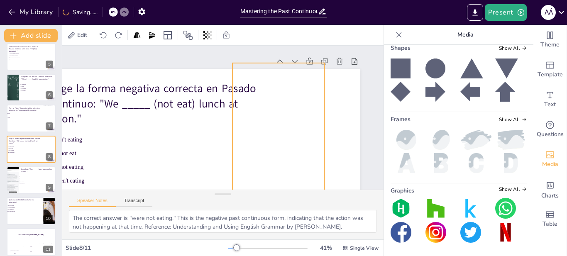
drag, startPoint x: 309, startPoint y: 120, endPoint x: 285, endPoint y: 124, distance: 24.3
click at [285, 124] on div at bounding box center [277, 248] width 258 height 299
drag, startPoint x: 316, startPoint y: 136, endPoint x: 292, endPoint y: 139, distance: 23.4
click at [326, 136] on div at bounding box center [327, 136] width 7 height 147
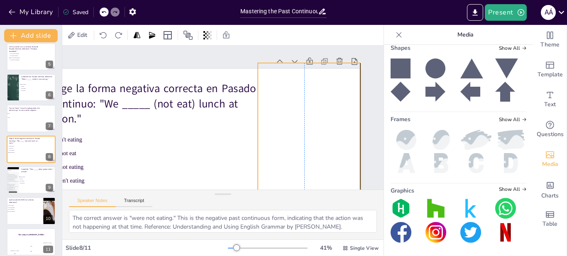
drag, startPoint x: 284, startPoint y: 140, endPoint x: 232, endPoint y: 141, distance: 52.3
click at [317, 139] on div at bounding box center [385, 154] width 274 height 174
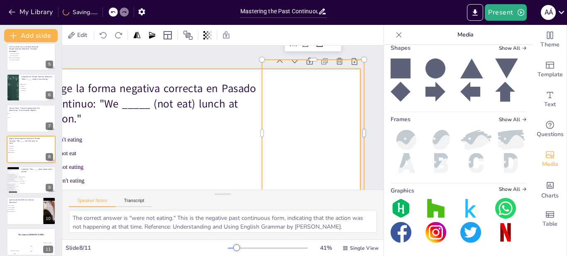
click at [232, 141] on div at bounding box center [196, 161] width 327 height 184
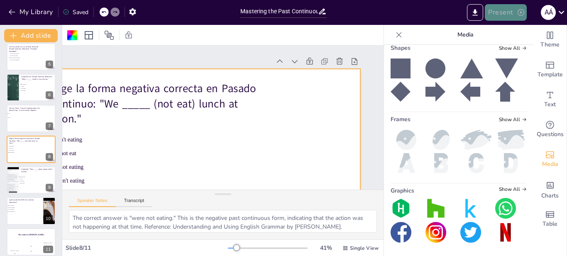
click at [504, 12] on button "Present" at bounding box center [506, 12] width 42 height 17
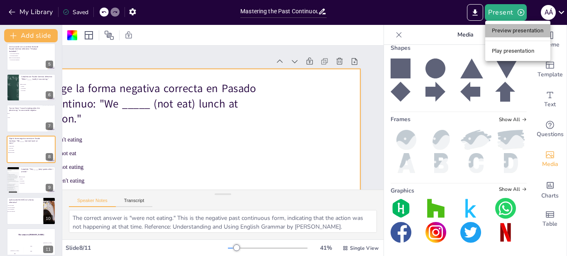
click at [506, 34] on li "Preview presentation" at bounding box center [518, 30] width 65 height 13
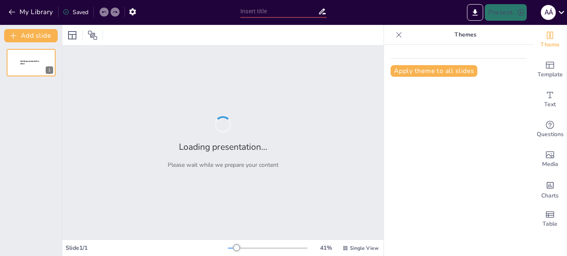
type input "Mastering the Past Continuous: Affirmative and Negative Forms Quiz"
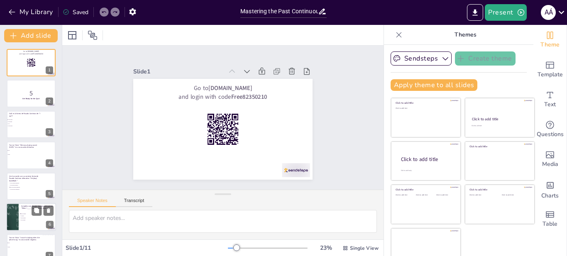
click at [24, 215] on li "was walking" at bounding box center [32, 214] width 25 height 2
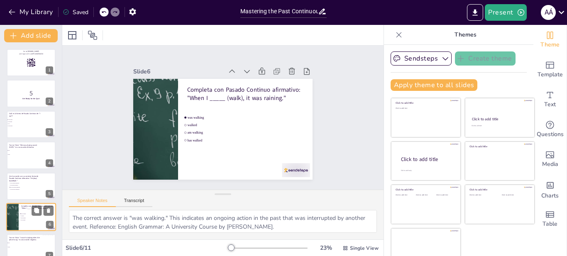
type textarea "The correct answer is "was walking." This indicates an ongoing action in the pa…"
checkbox input "true"
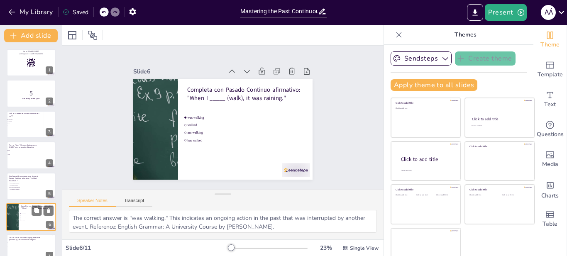
checkbox input "true"
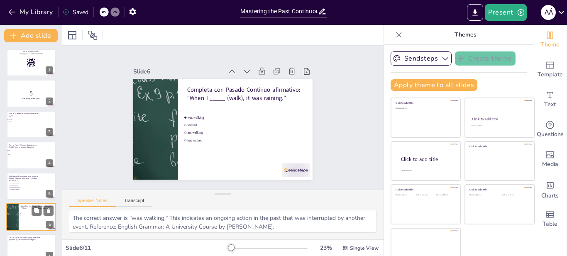
checkbox input "true"
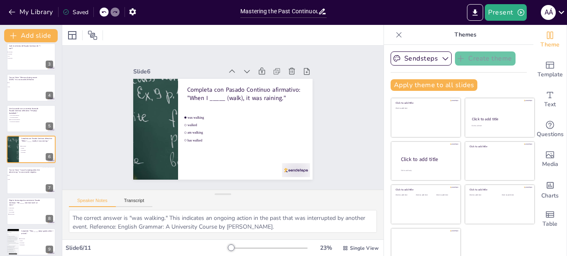
checkbox input "true"
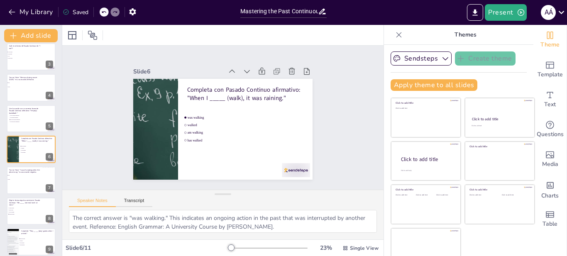
checkbox input "true"
click at [136, 145] on div at bounding box center [283, 86] width 294 height 182
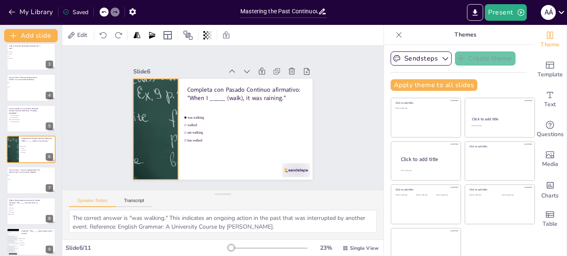
checkbox input "true"
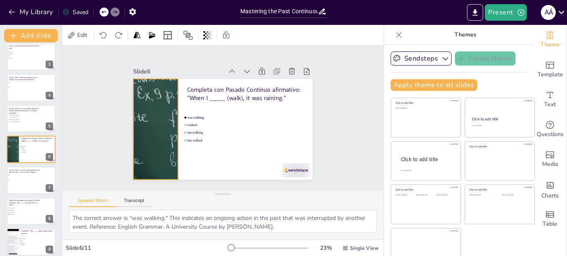
checkbox input "true"
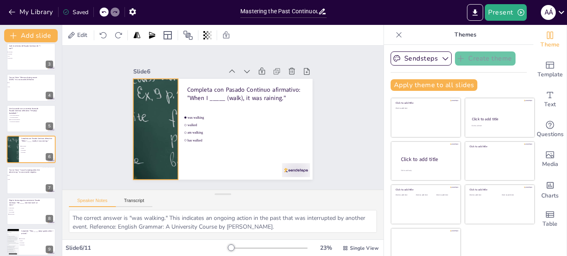
checkbox input "true"
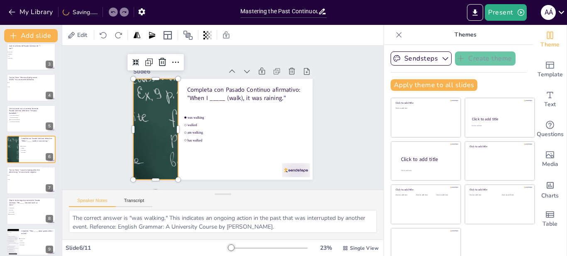
checkbox input "true"
click at [295, 118] on div at bounding box center [304, 127] width 19 height 19
checkbox input "true"
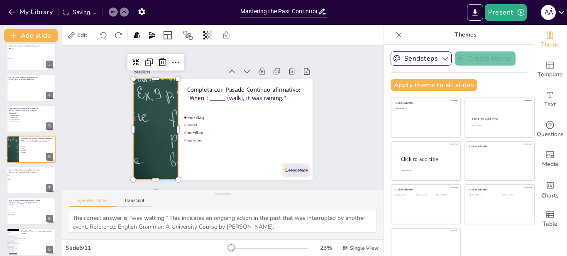
checkbox input "true"
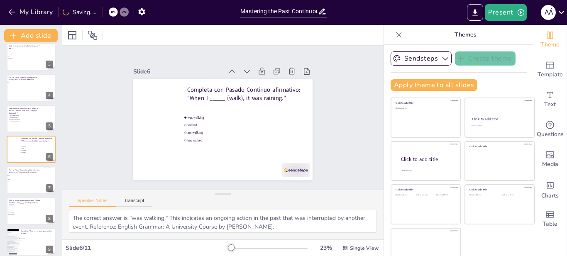
checkbox input "true"
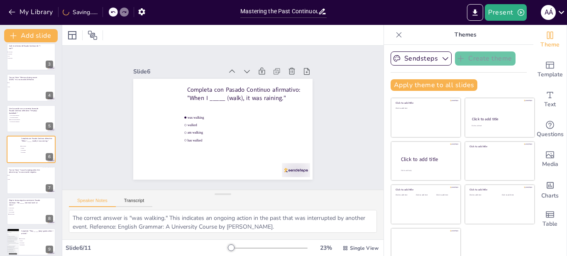
checkbox input "true"
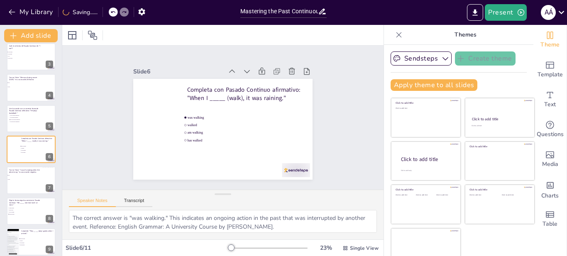
checkbox input "true"
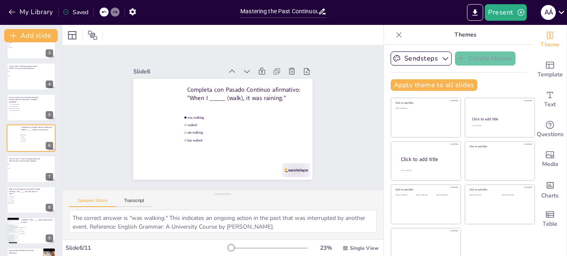
scroll to position [136, 0]
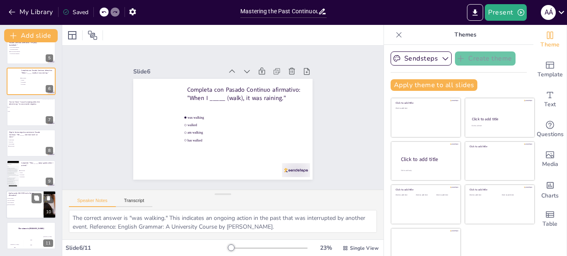
checkbox input "true"
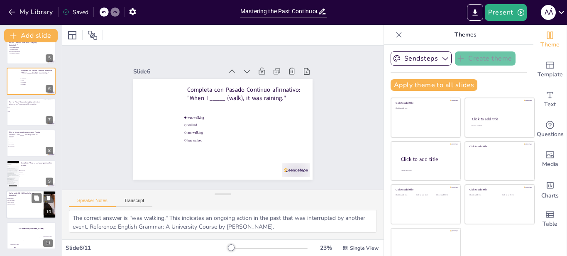
checkbox input "true"
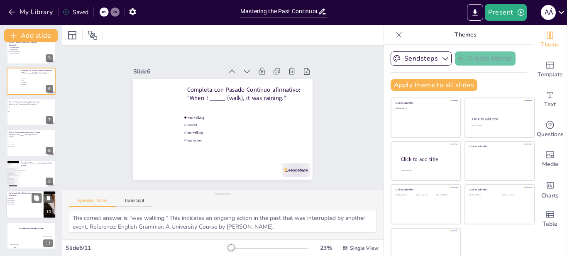
click at [31, 207] on div at bounding box center [31, 205] width 50 height 28
type textarea "The correct answer is "She was dancing." This sentence uses the past continuous…"
checkbox input "true"
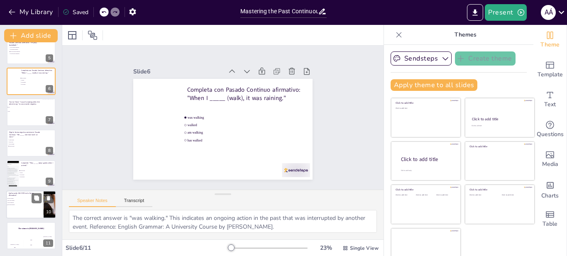
checkbox input "true"
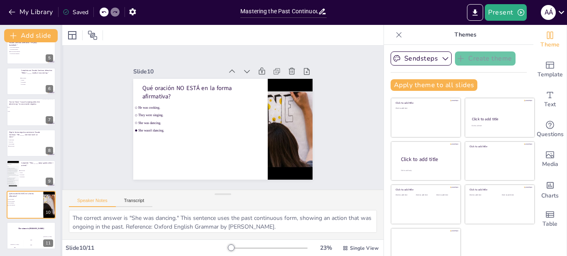
checkbox input "true"
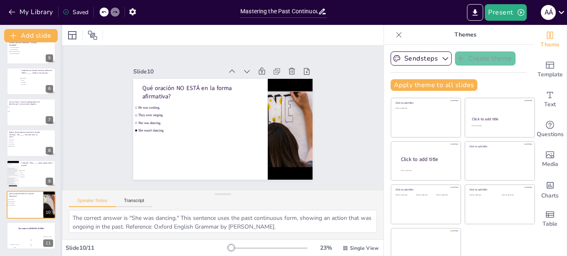
checkbox input "true"
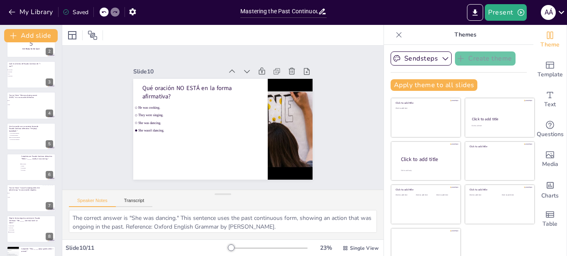
scroll to position [0, 0]
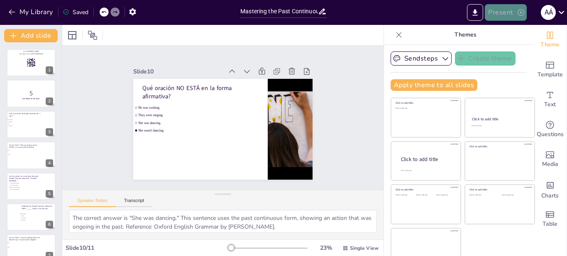
click at [503, 4] on button "Present" at bounding box center [506, 12] width 42 height 17
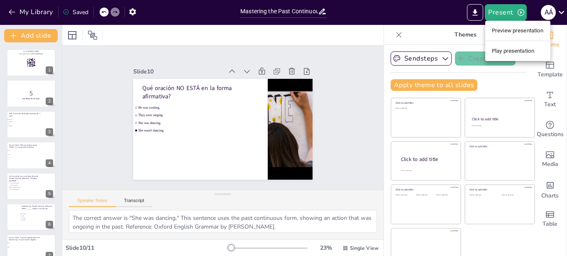
click at [501, 31] on li "Preview presentation" at bounding box center [518, 30] width 65 height 13
